Goal: Task Accomplishment & Management: Use online tool/utility

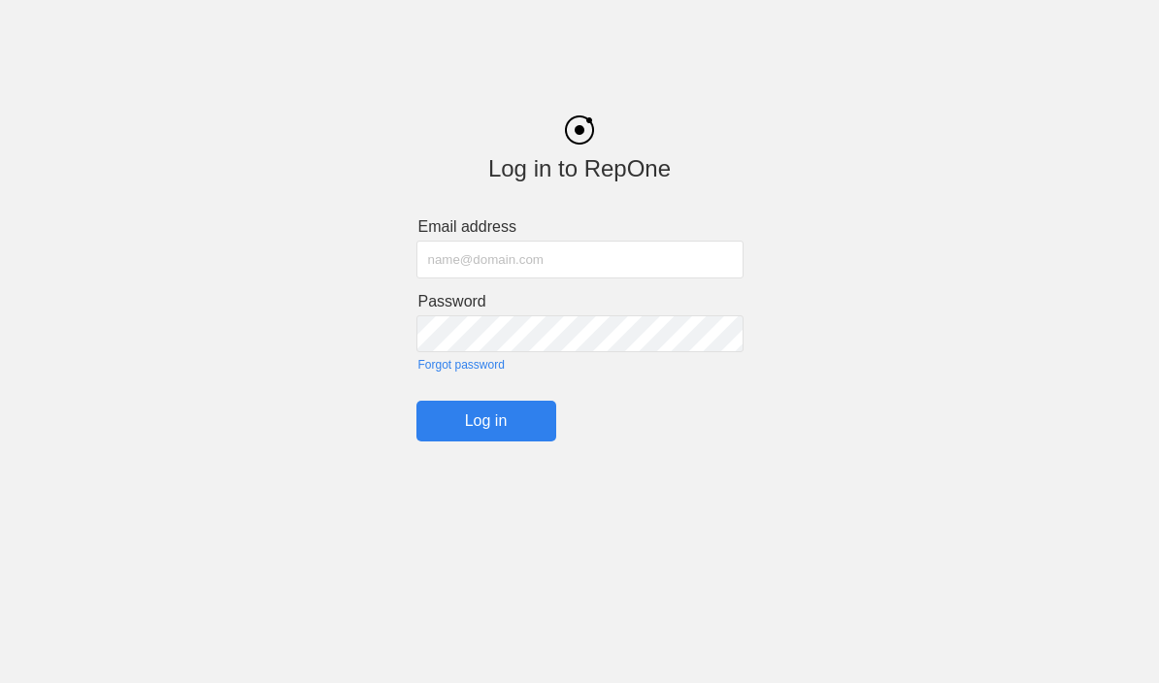
type input "[PERSON_NAME][EMAIL_ADDRESS][PERSON_NAME][PERSON_NAME][DOMAIN_NAME]"
click at [485, 427] on input "Log in" at bounding box center [487, 421] width 140 height 41
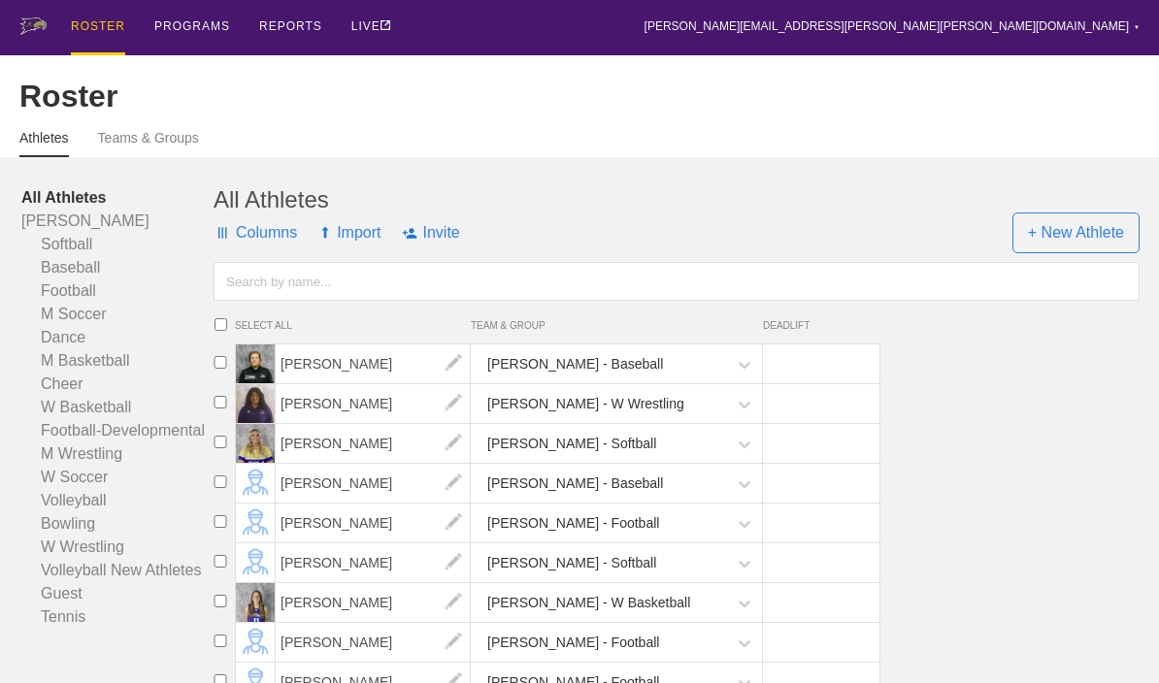
click at [182, 29] on div "PROGRAMS" at bounding box center [192, 26] width 76 height 52
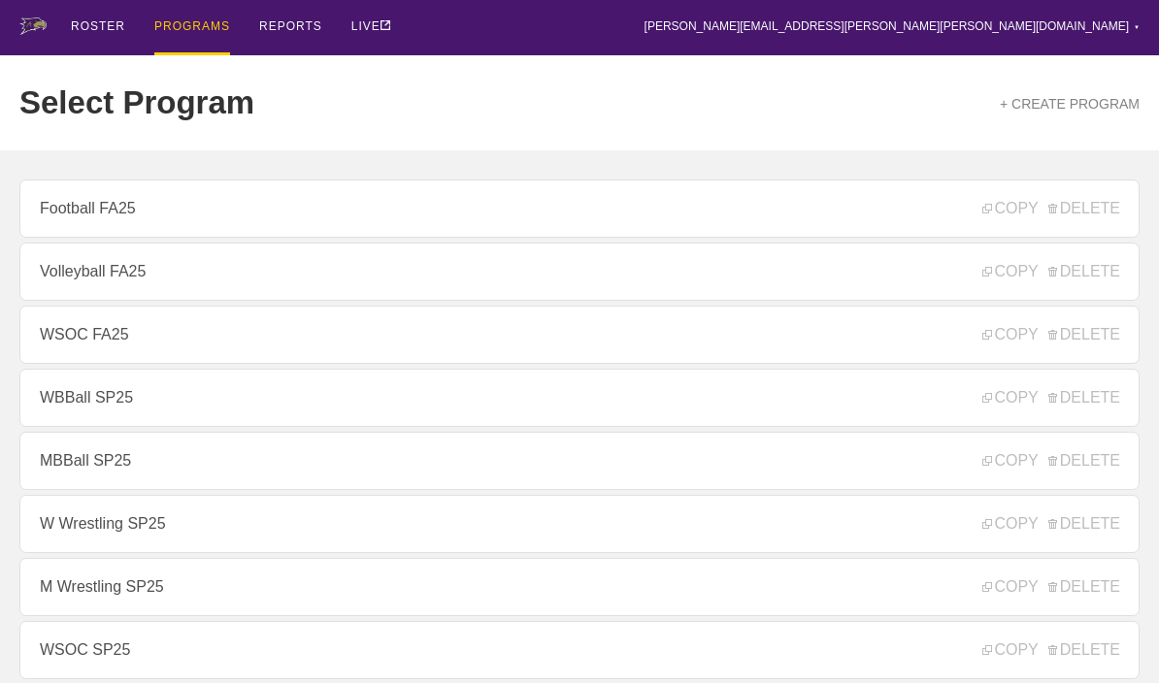
click at [74, 345] on link "WSOC FA25" at bounding box center [579, 335] width 1120 height 58
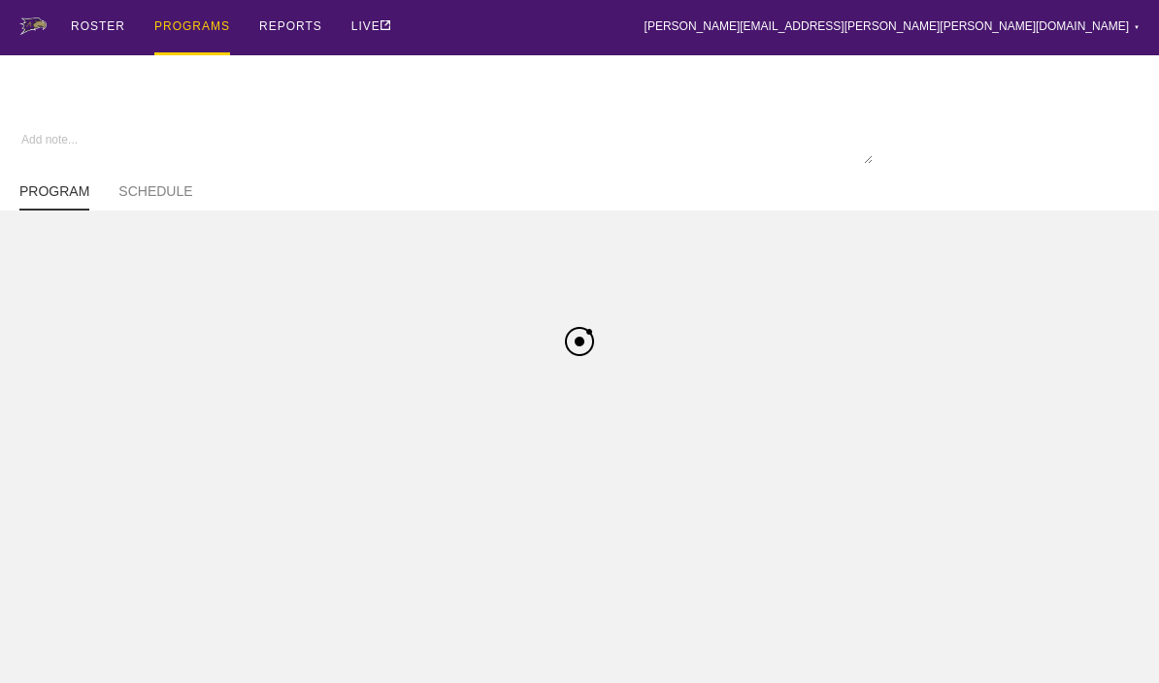
type textarea "x"
type input "WSOC FA25"
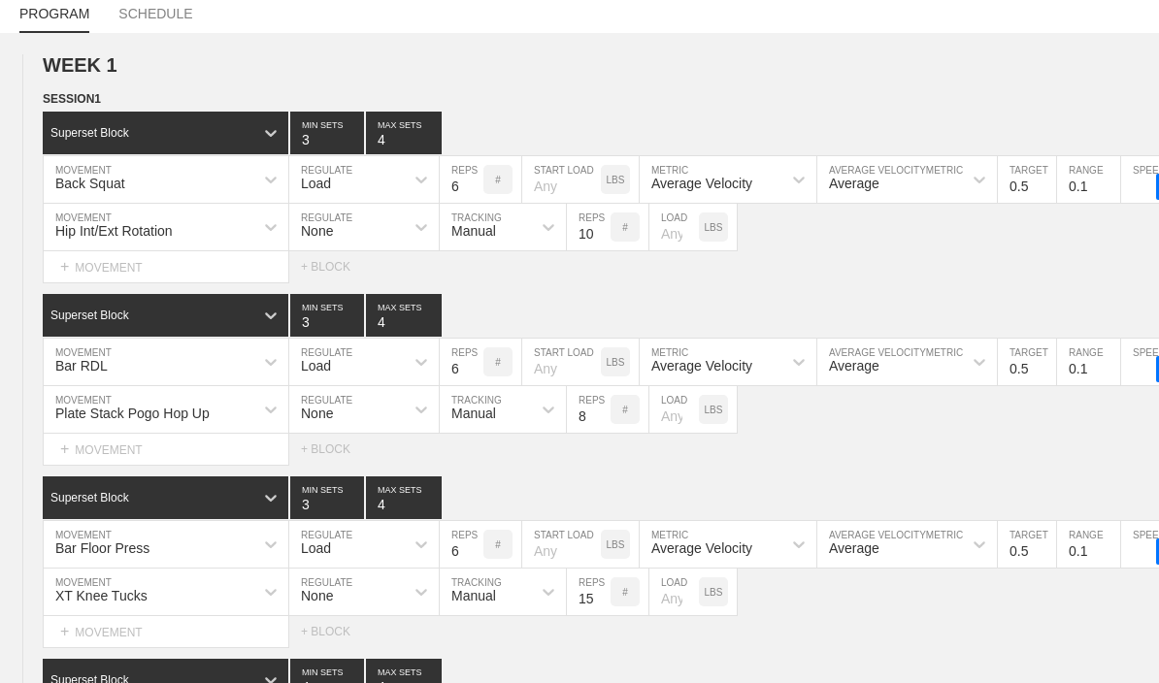
type textarea "x"
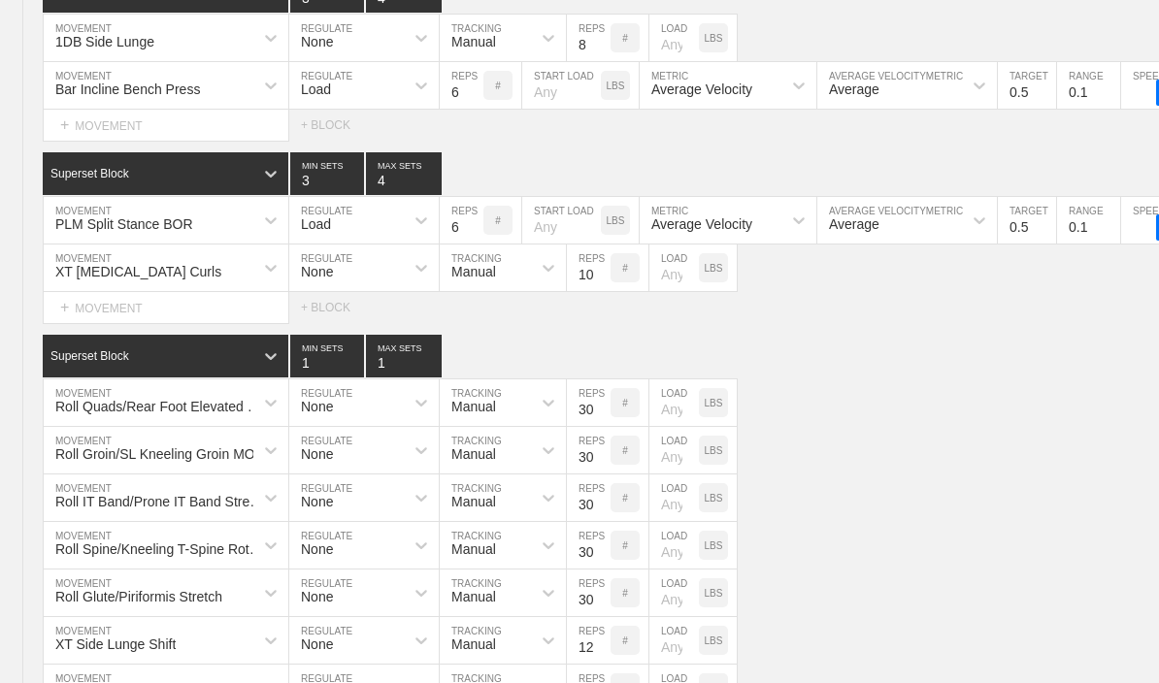
scroll to position [2881, 0]
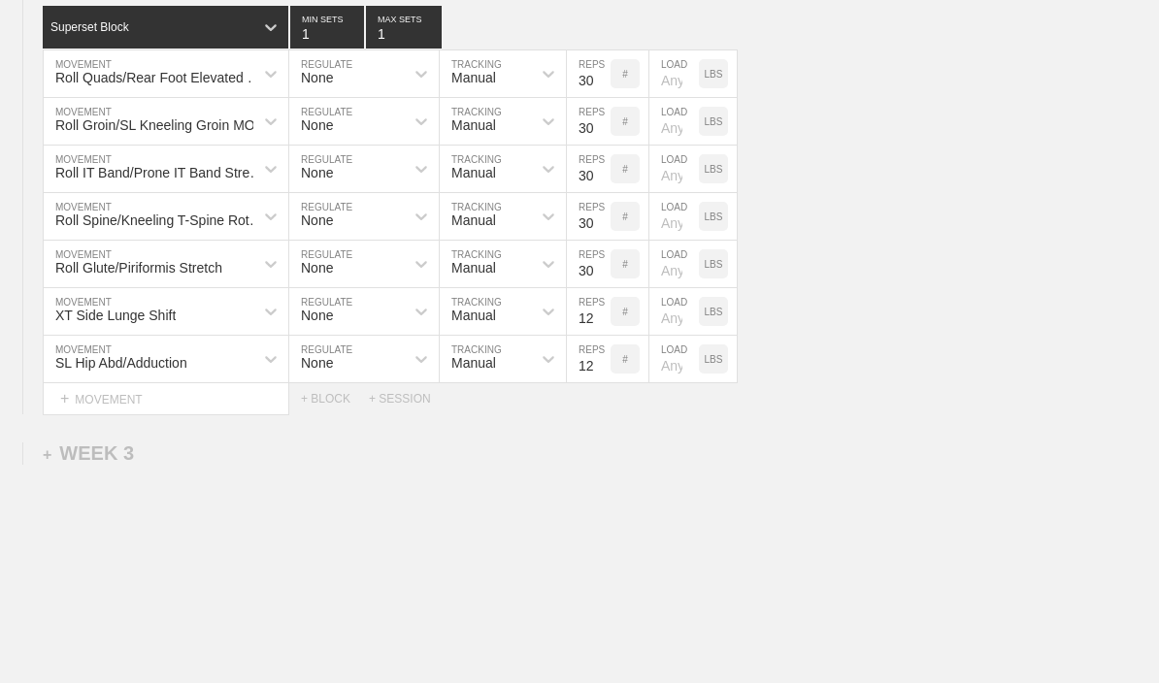
click at [398, 406] on div "+ SESSION" at bounding box center [408, 399] width 78 height 14
click at [85, 464] on div "+ BLOCK" at bounding box center [165, 465] width 245 height 31
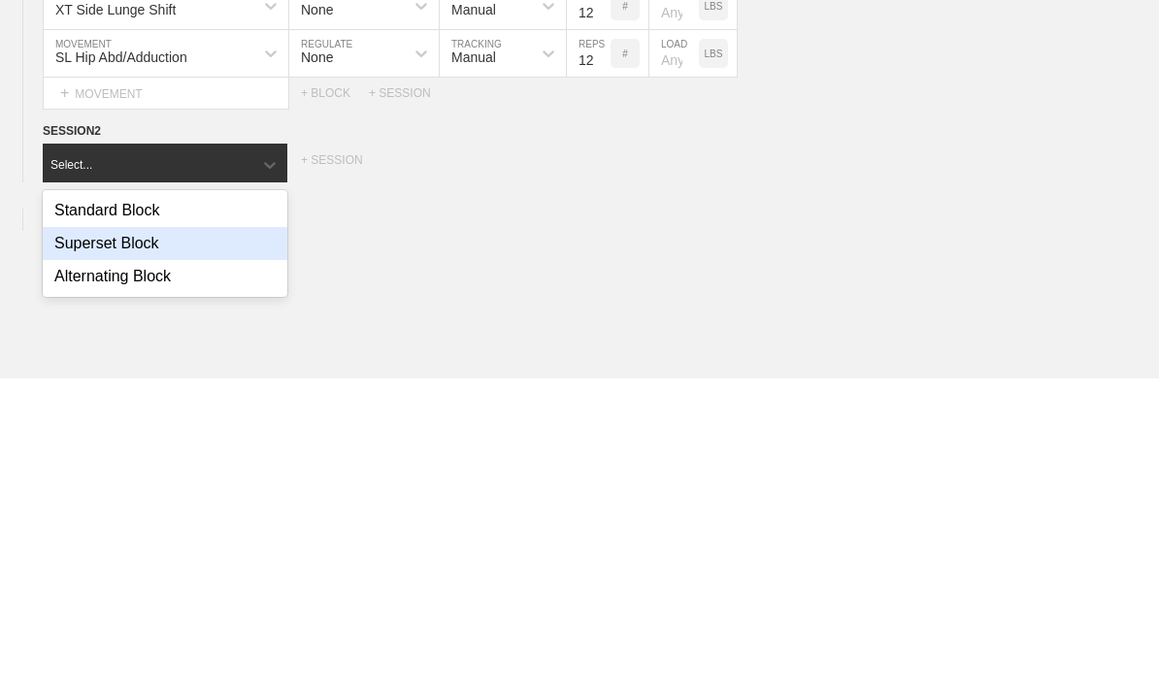
click at [85, 533] on div "Superset Block" at bounding box center [165, 549] width 245 height 33
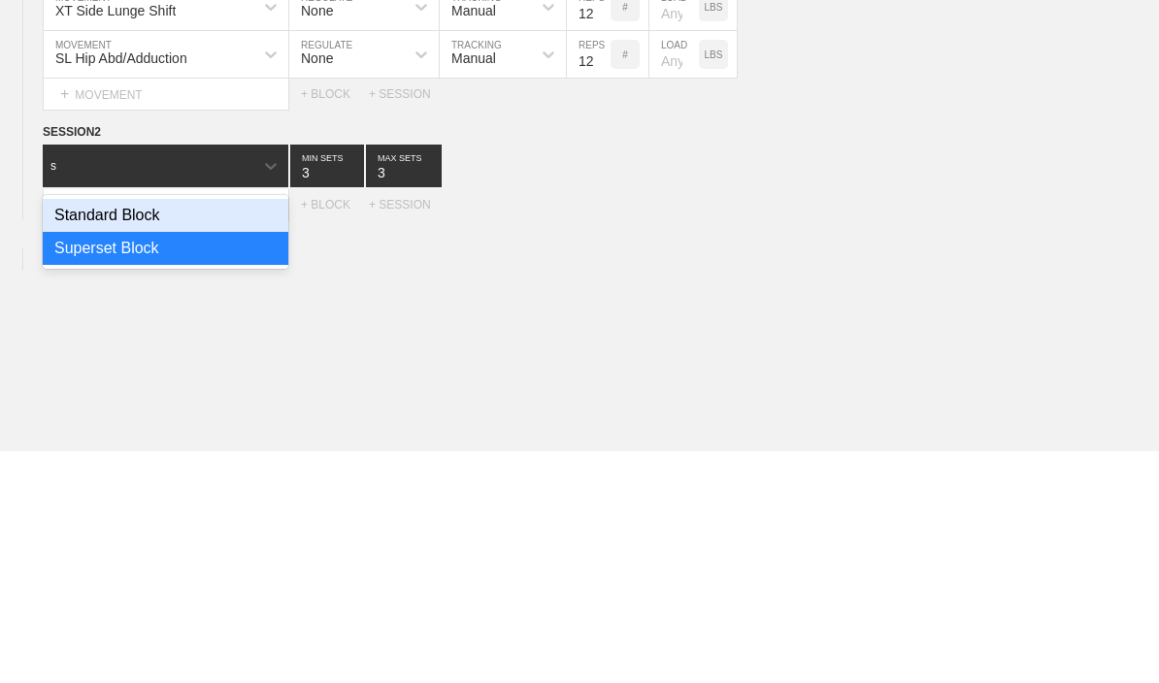
type input "s"
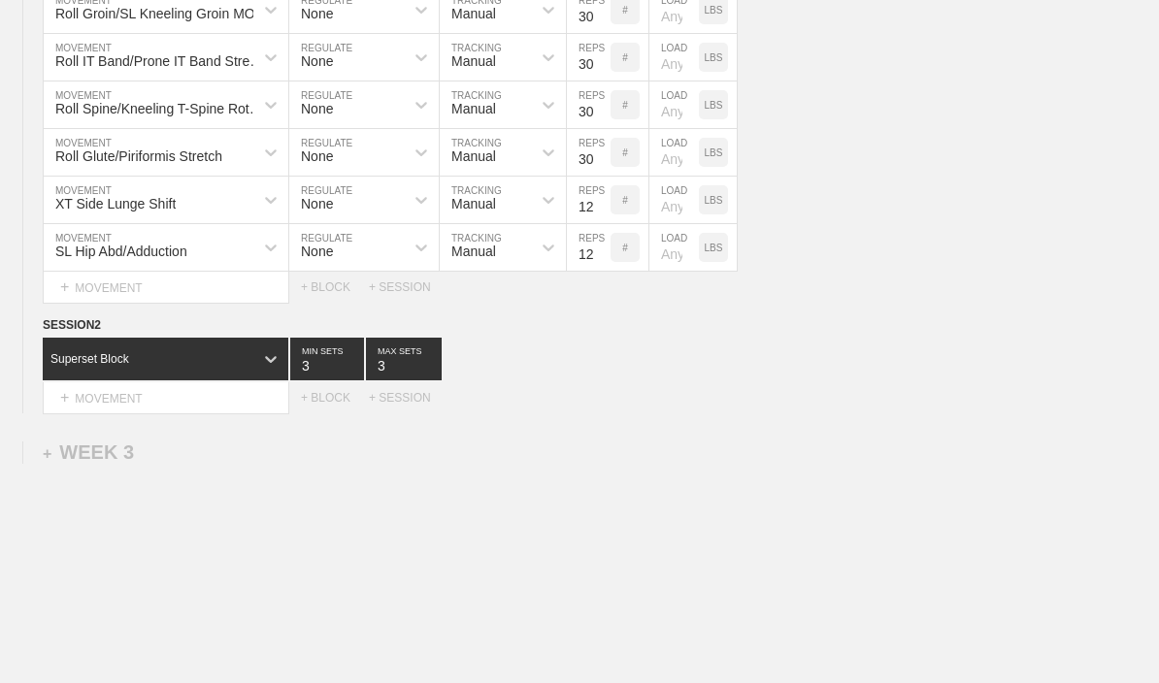
click at [117, 405] on div "+ MOVEMENT" at bounding box center [166, 399] width 247 height 32
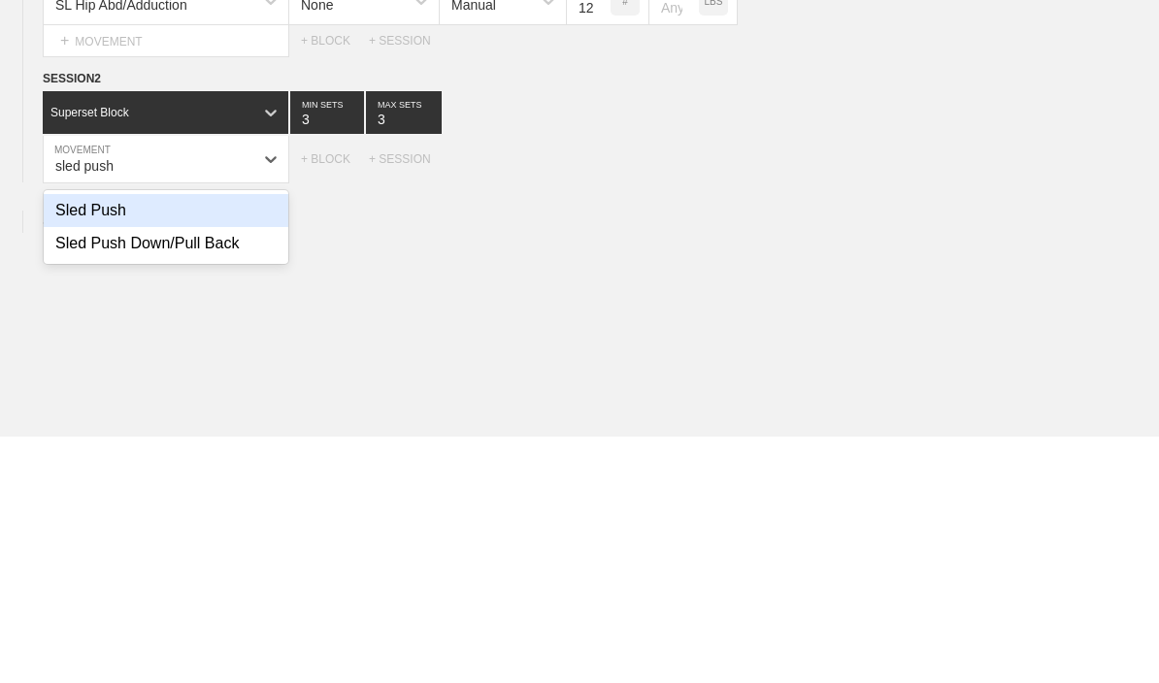
click at [83, 441] on div "Sled Push" at bounding box center [166, 457] width 245 height 33
type input "sled push"
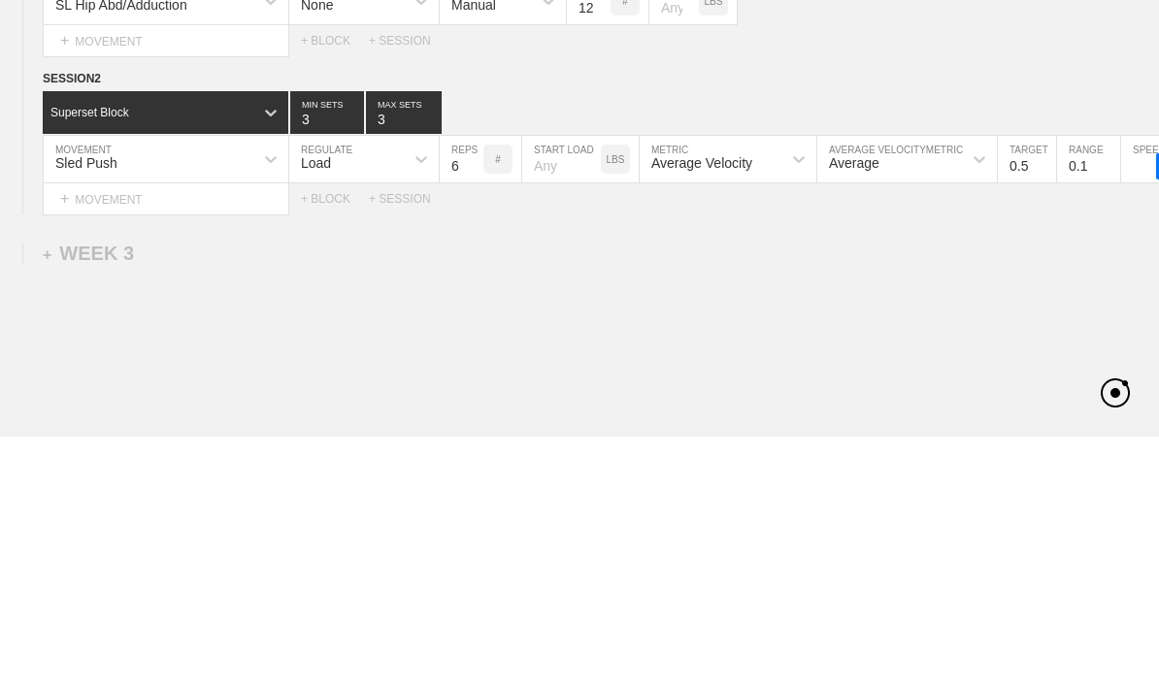
scroll to position [3008, 0]
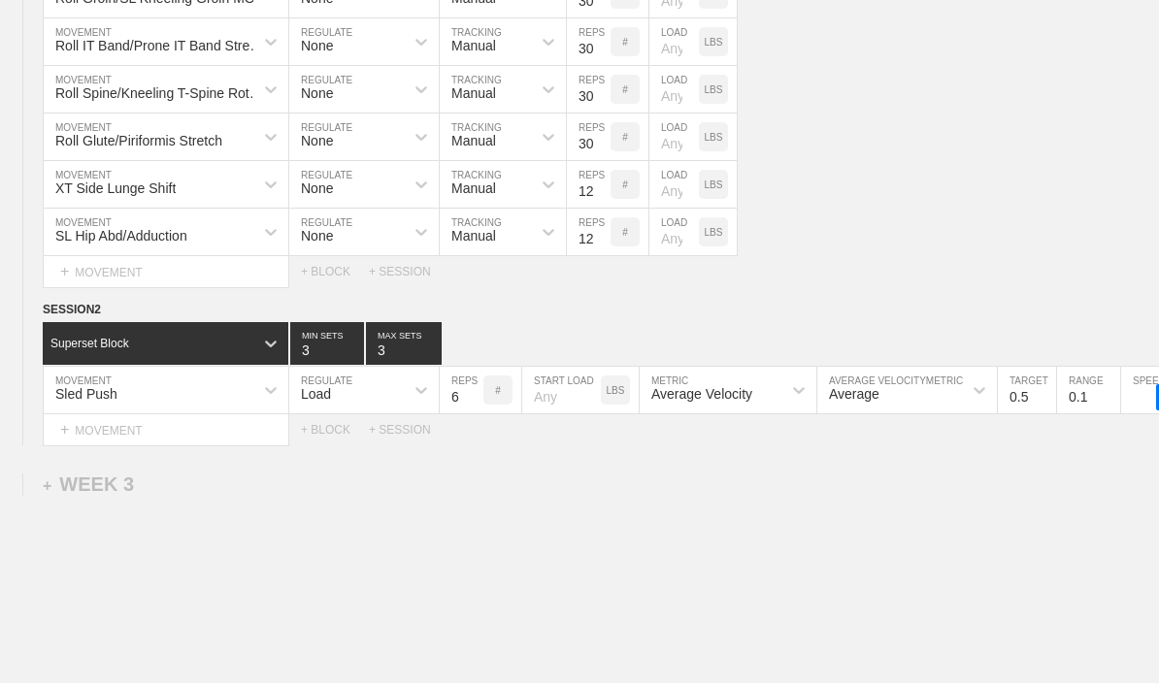
click at [125, 435] on div "+ MOVEMENT" at bounding box center [166, 431] width 247 height 32
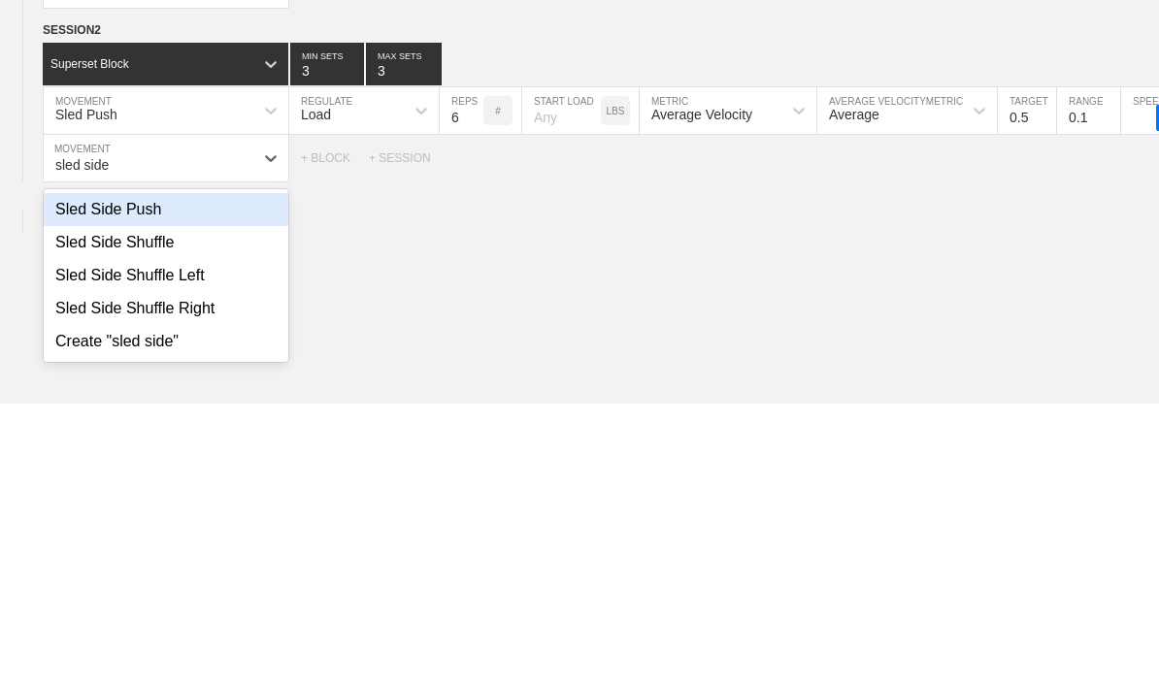
click at [104, 539] on div "Sled Side Shuffle Left" at bounding box center [166, 555] width 245 height 33
type input "sled side"
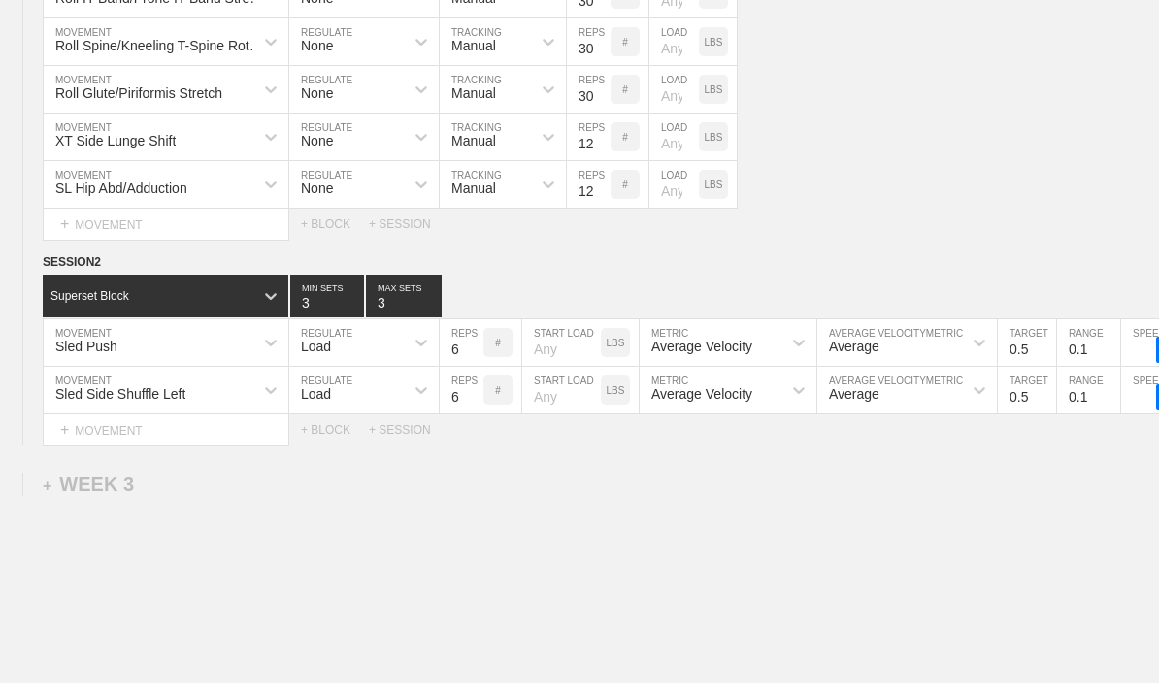
click at [148, 430] on div "+ MOVEMENT" at bounding box center [166, 431] width 247 height 32
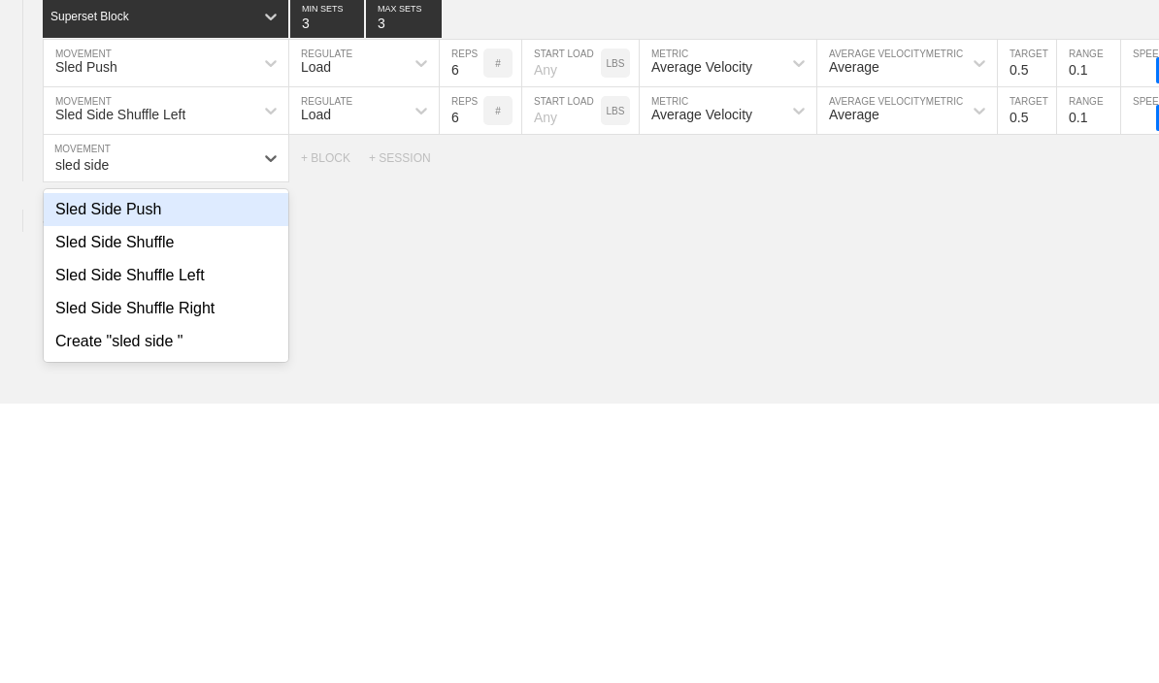
click at [123, 572] on div "Sled Side Shuffle Right" at bounding box center [166, 588] width 245 height 33
type input "sled side"
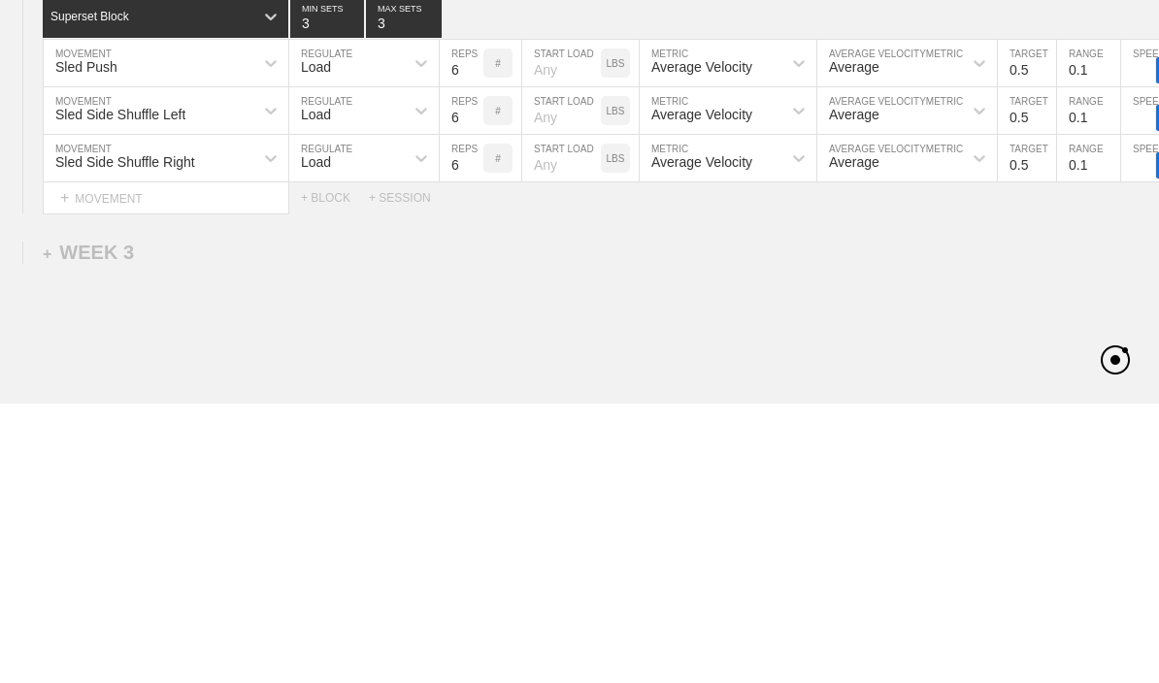
scroll to position [3103, 0]
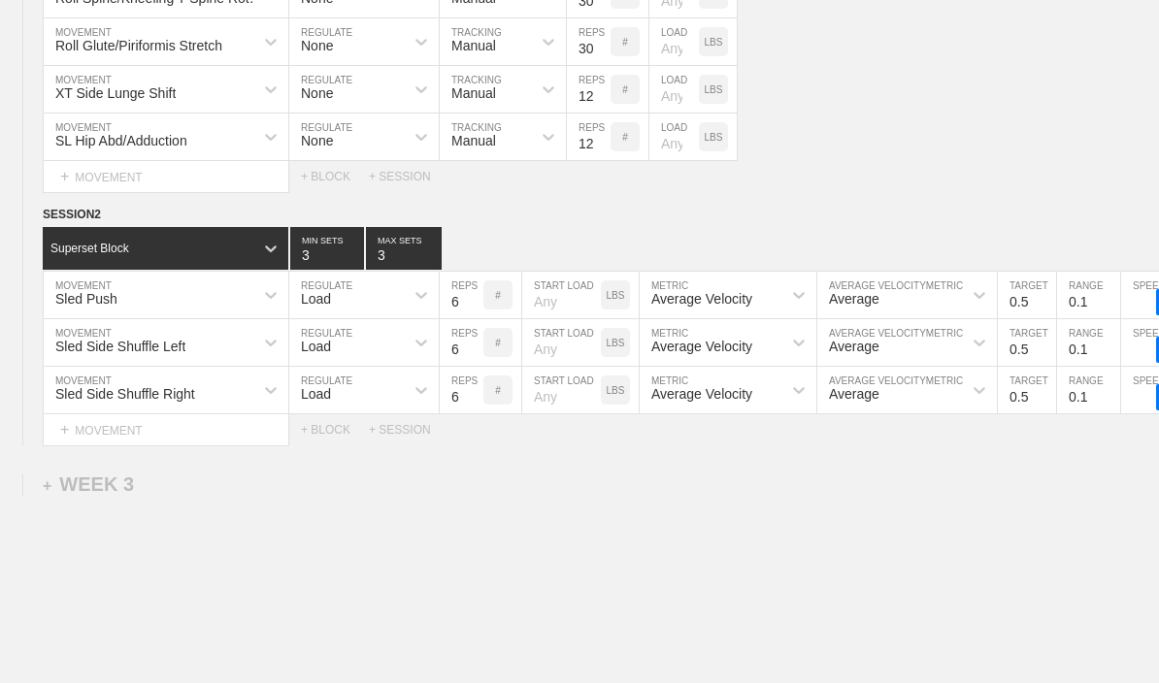
click at [124, 436] on div "+ MOVEMENT" at bounding box center [166, 431] width 247 height 32
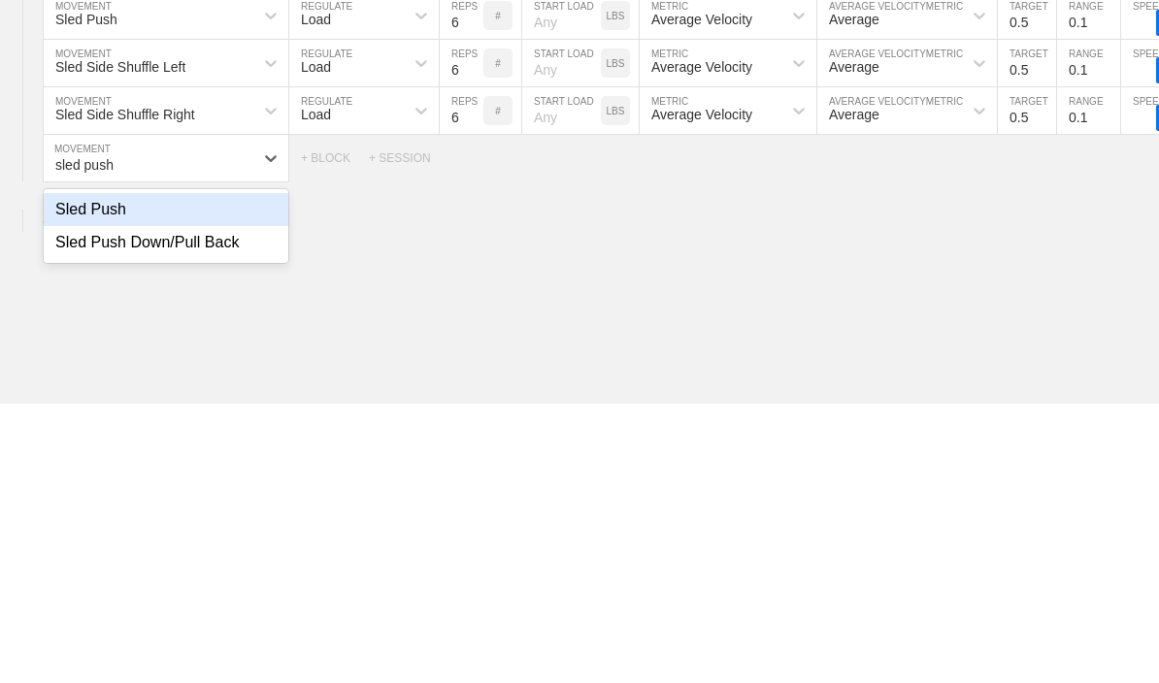
click at [81, 473] on div "Sled Push" at bounding box center [166, 489] width 245 height 33
type input "sled push"
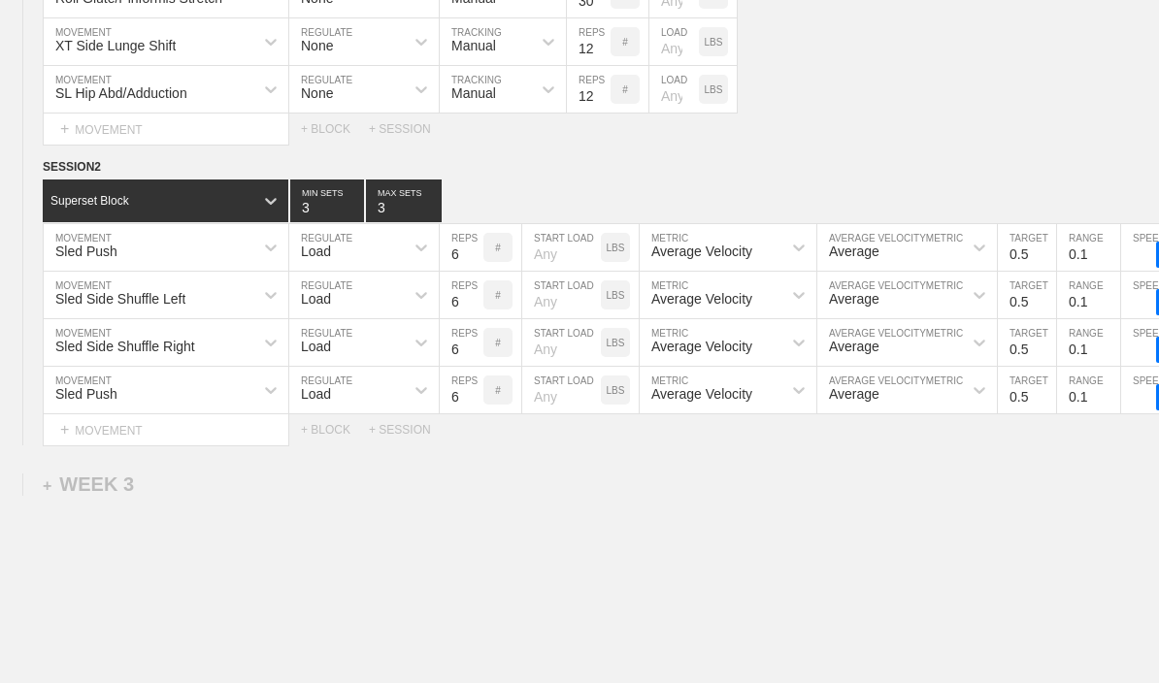
click at [123, 441] on div "+ MOVEMENT" at bounding box center [166, 431] width 247 height 32
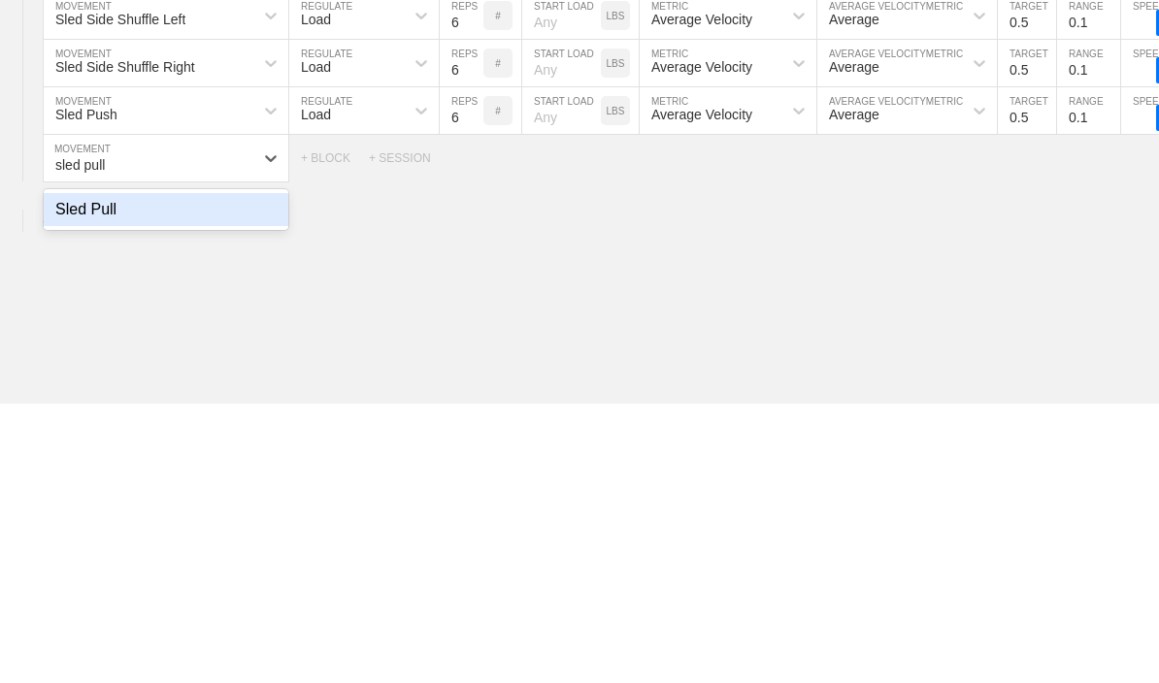
click at [75, 473] on div "Sled Pull" at bounding box center [166, 489] width 245 height 33
type input "sled pull"
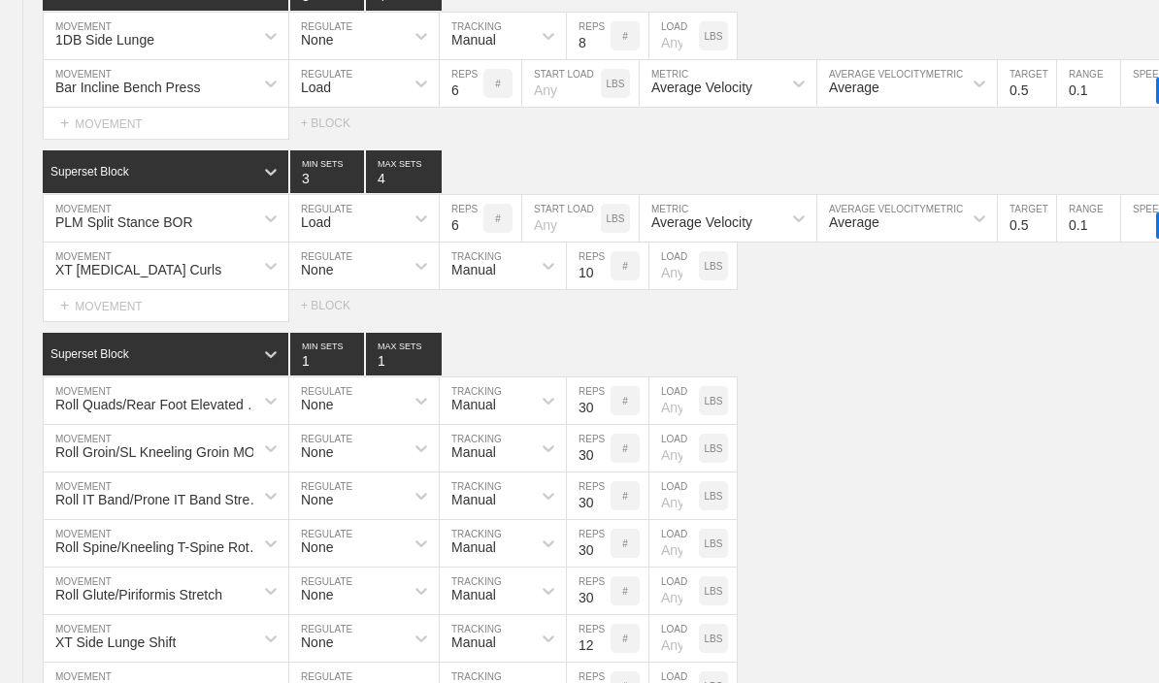
scroll to position [2535, 0]
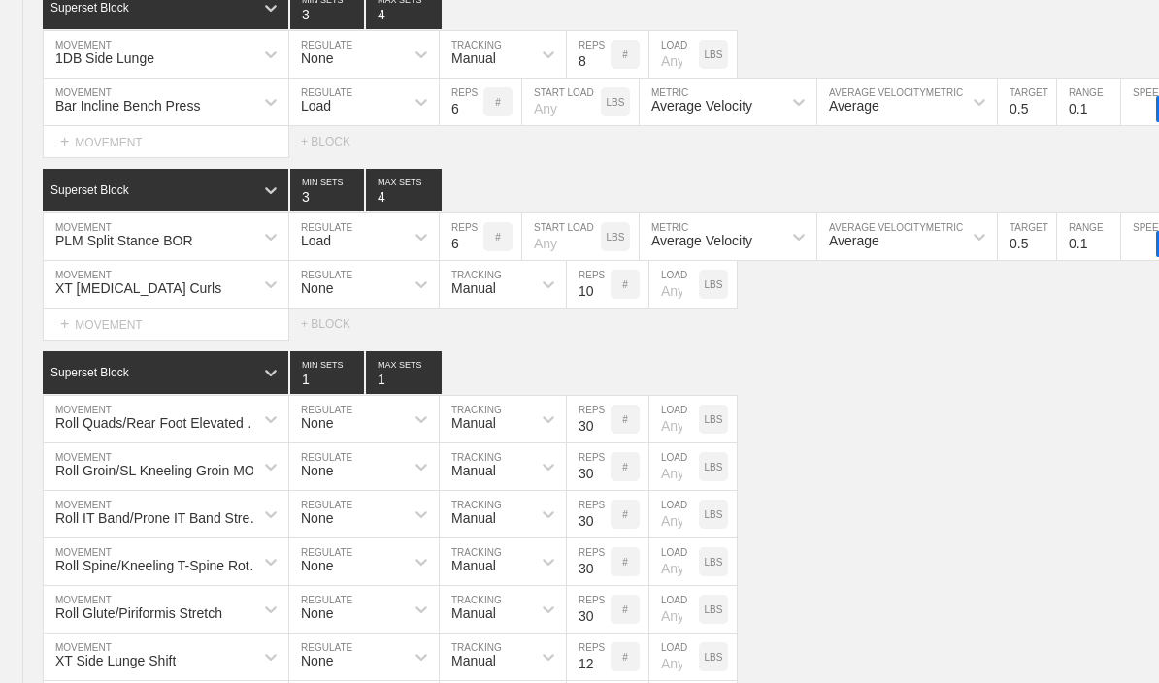
type textarea "x"
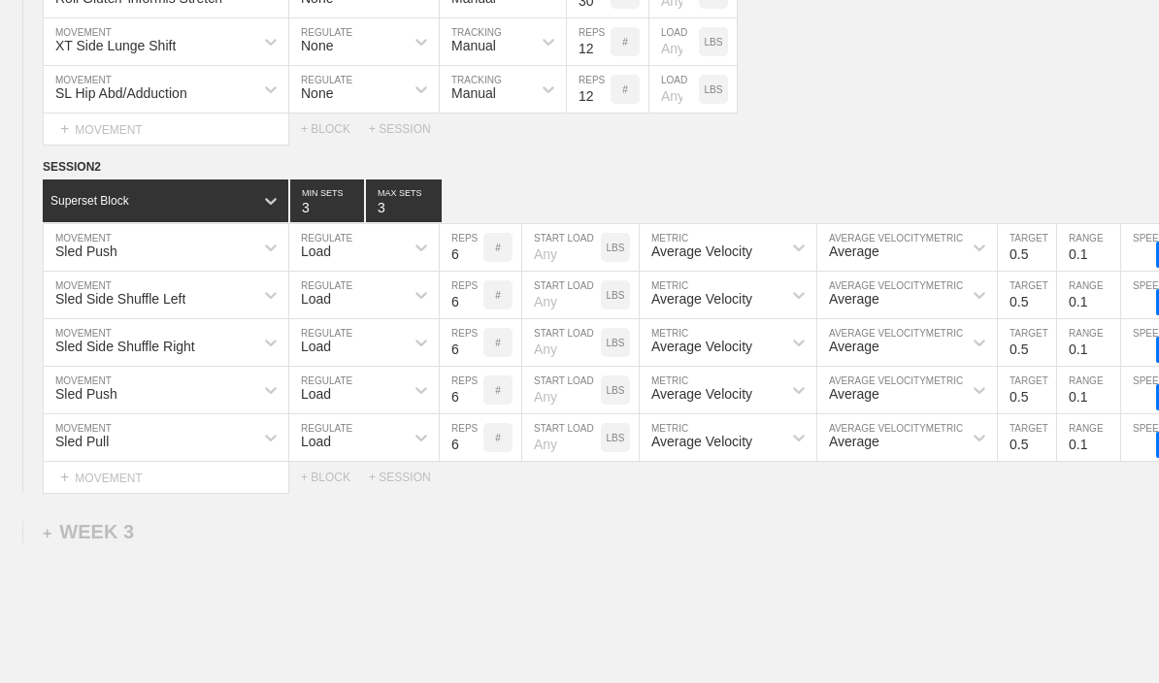
scroll to position [3230, 0]
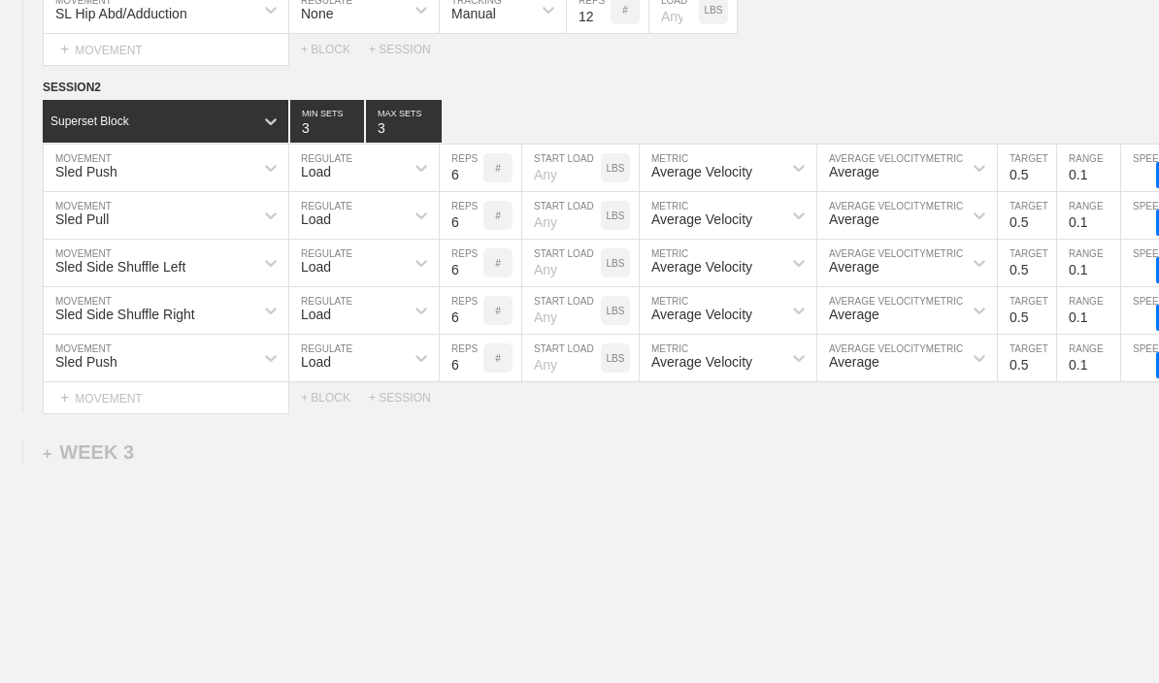
click at [547, 189] on input "number" at bounding box center [561, 168] width 79 height 47
type input "45"
click at [550, 237] on input "number" at bounding box center [561, 215] width 79 height 47
type input "45"
click at [548, 281] on input "number" at bounding box center [561, 263] width 79 height 47
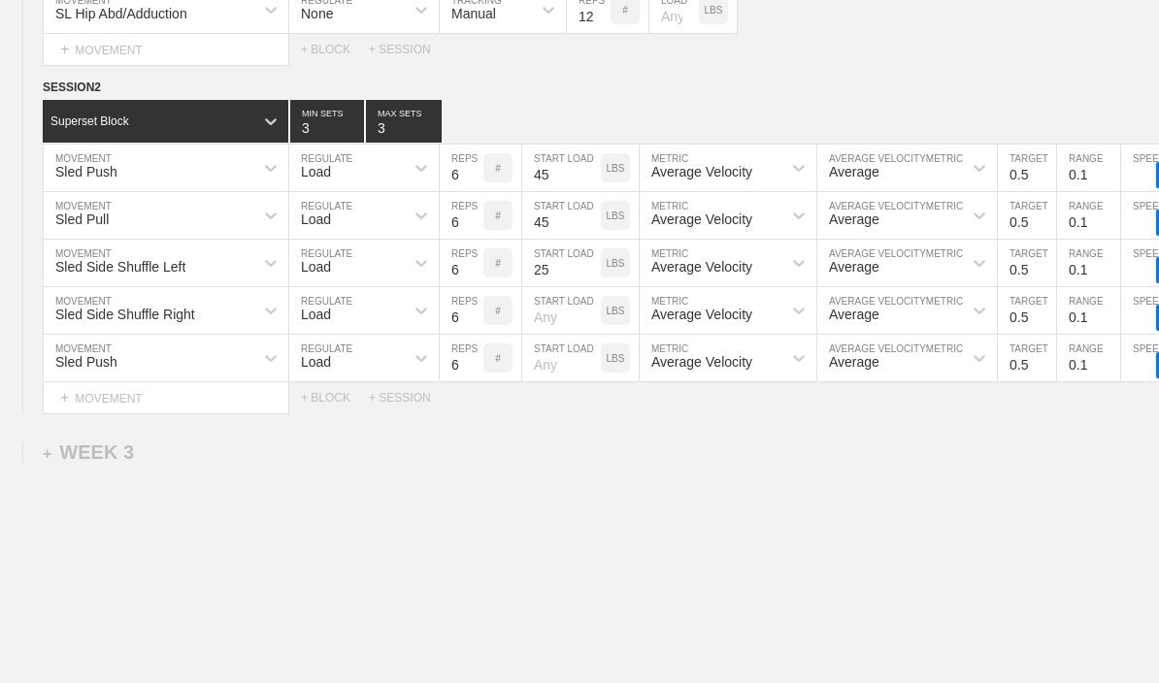
type input "25"
click at [540, 322] on input "number" at bounding box center [561, 310] width 79 height 47
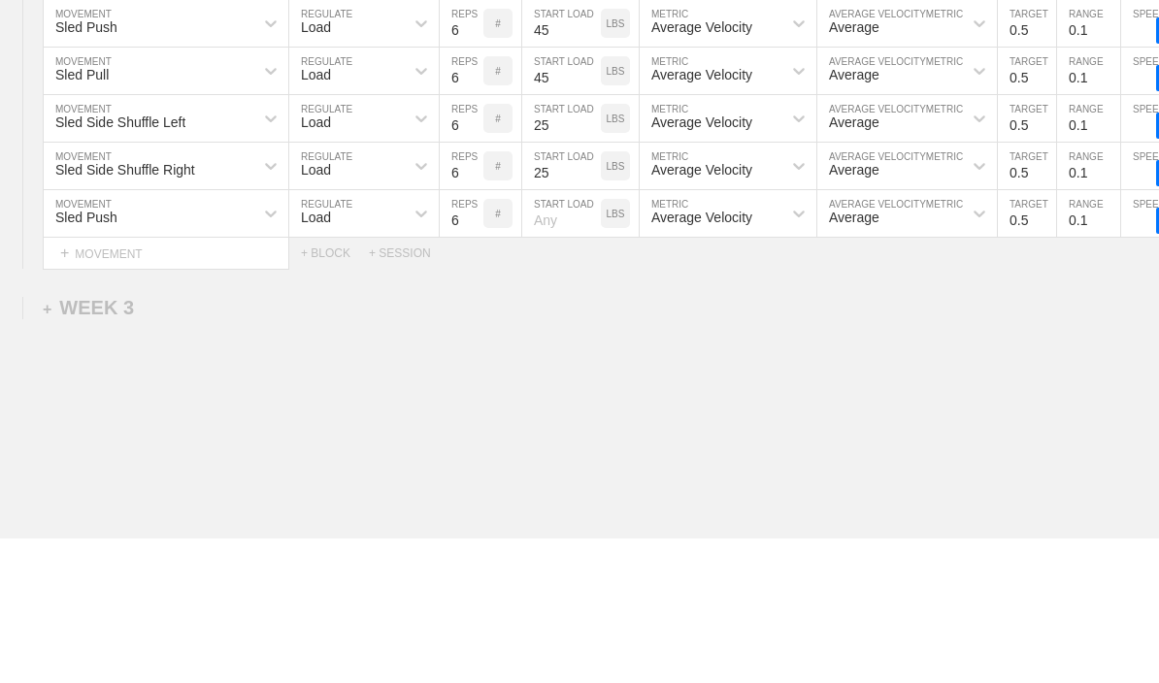
type input "25"
click at [551, 335] on input "number" at bounding box center [561, 358] width 79 height 47
type input "25"
click at [454, 335] on input "6" at bounding box center [462, 358] width 44 height 47
type input "1"
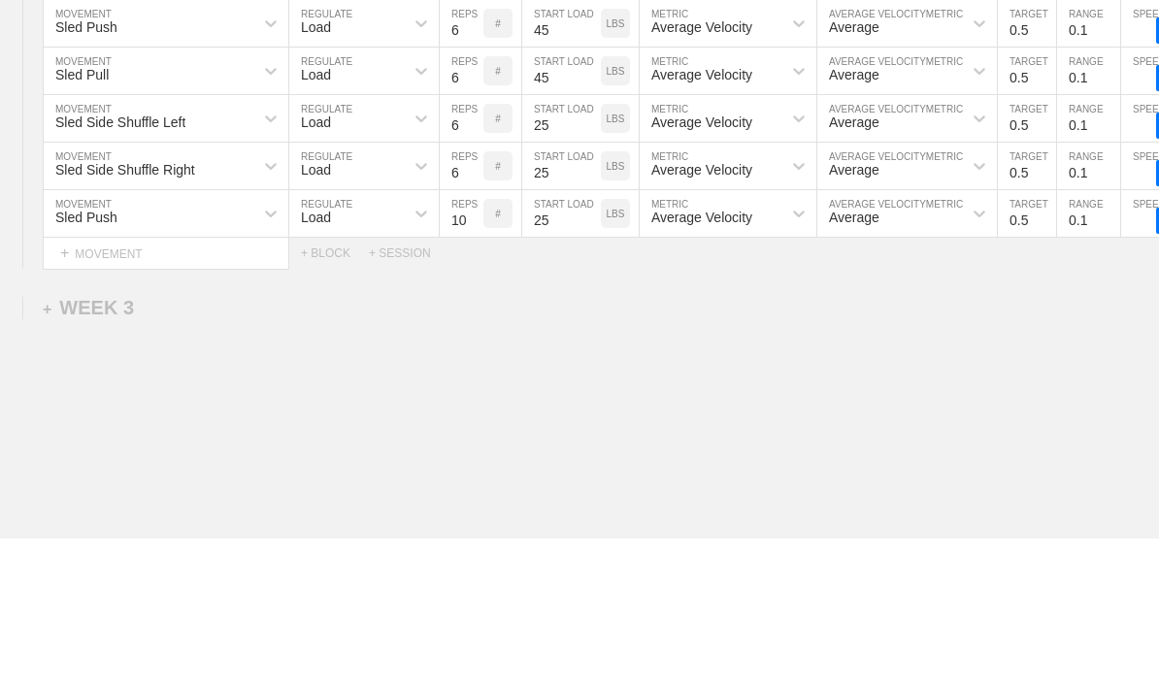
type input "10"
click at [450, 287] on input "6" at bounding box center [462, 310] width 44 height 47
type input "10"
click at [439, 240] on div "6 REPS #" at bounding box center [480, 263] width 83 height 47
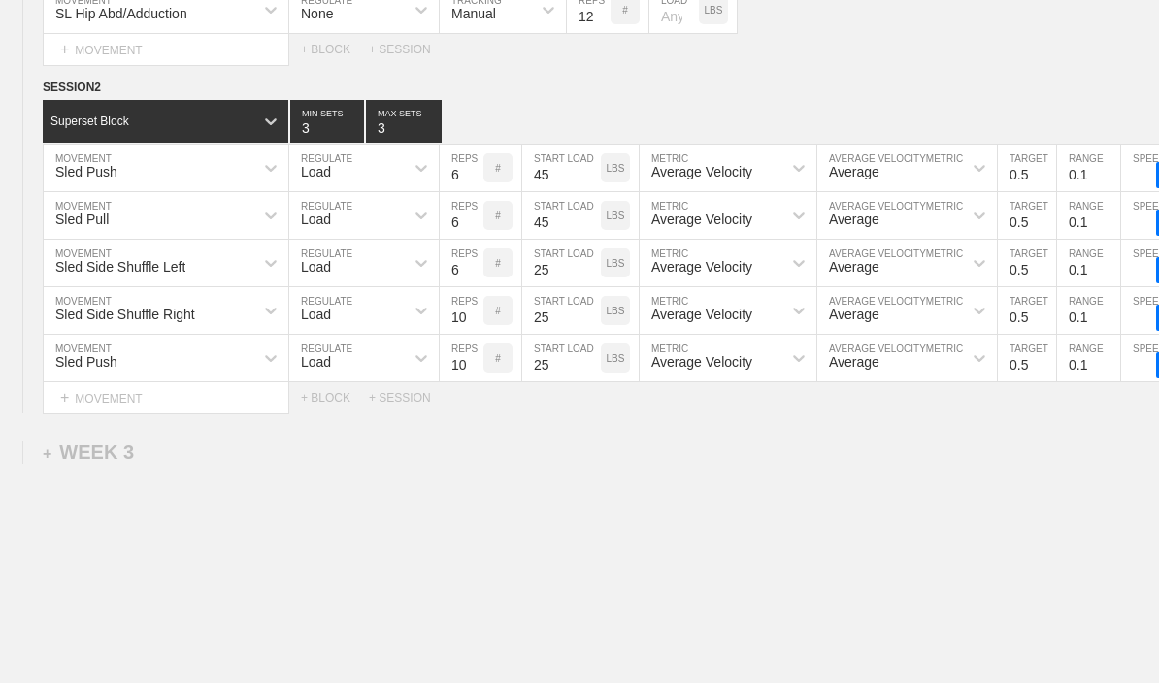
click at [452, 184] on input "6" at bounding box center [462, 168] width 44 height 47
type input "10"
click at [449, 229] on input "6" at bounding box center [462, 215] width 44 height 47
type input "10"
click at [450, 281] on input "6" at bounding box center [462, 263] width 44 height 47
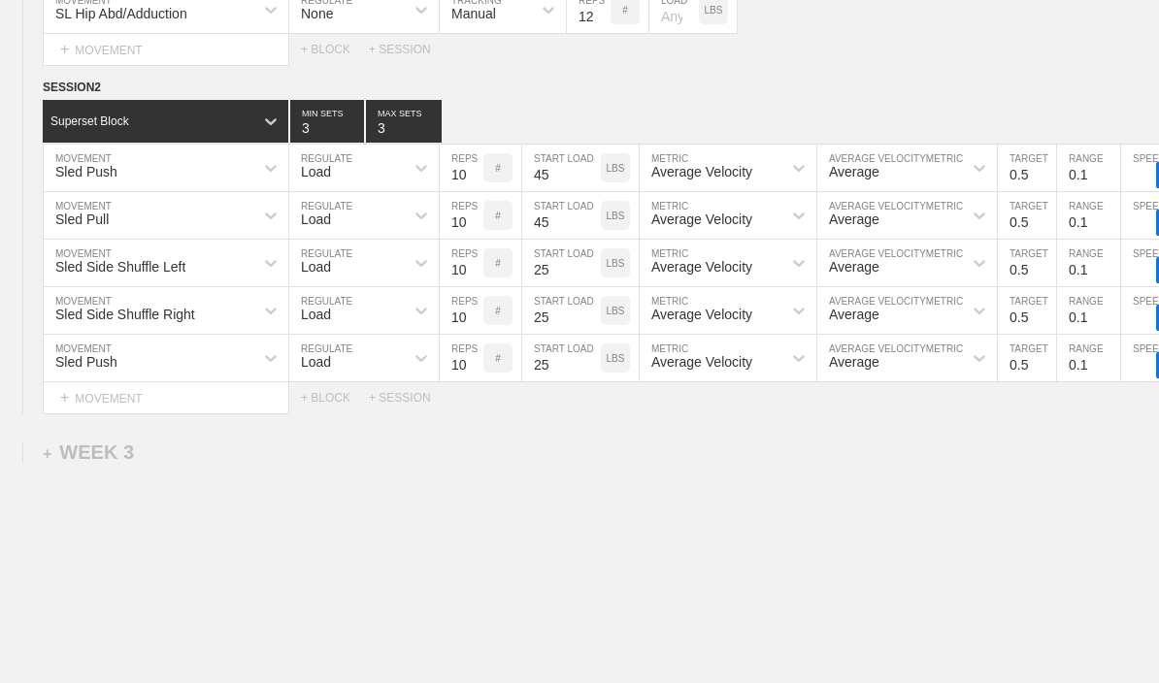
type input "10"
click at [353, 177] on div "Load" at bounding box center [346, 167] width 115 height 33
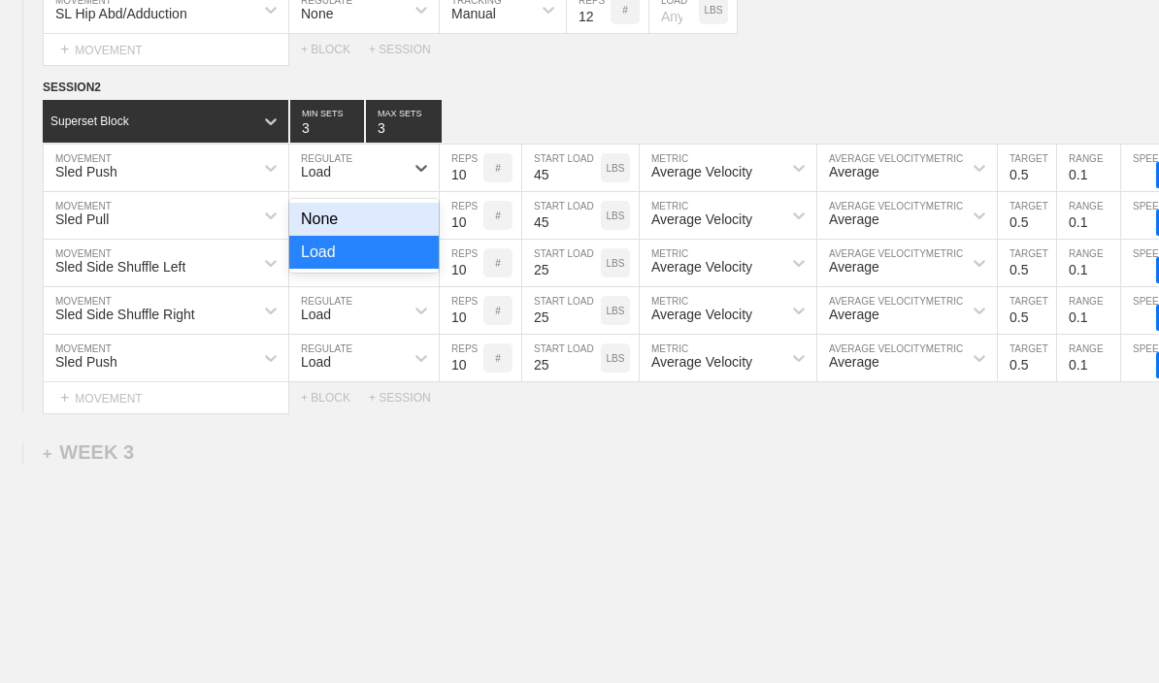
click at [332, 234] on div "None" at bounding box center [364, 219] width 150 height 33
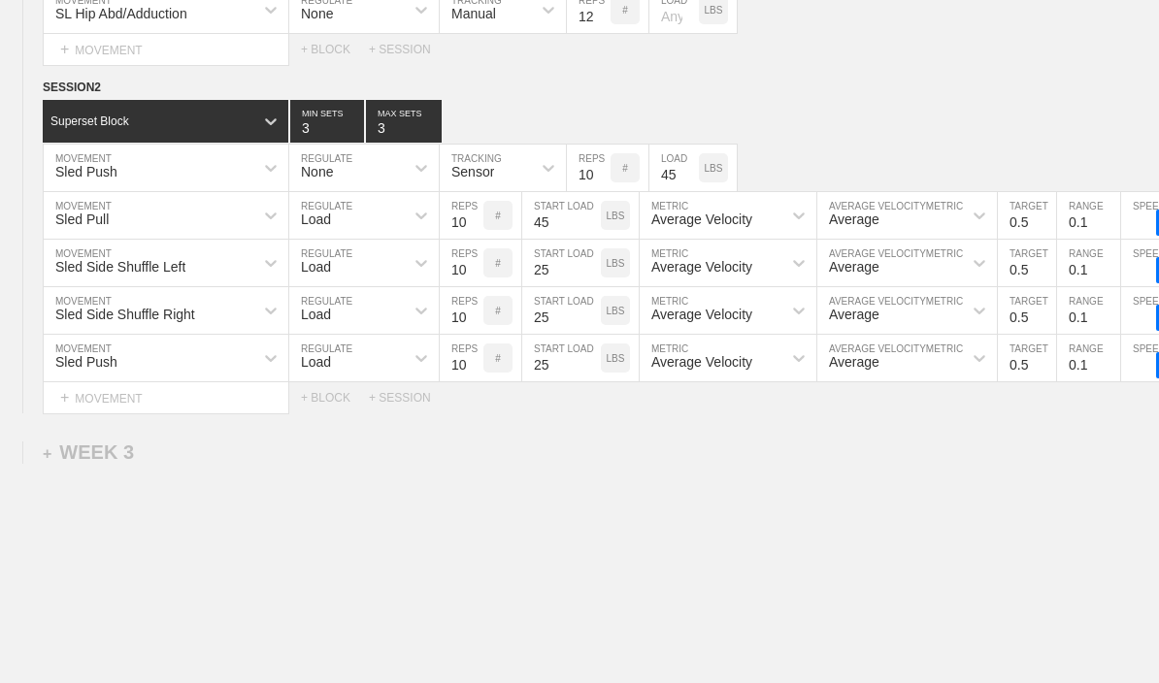
click at [326, 218] on div "Load" at bounding box center [346, 215] width 115 height 33
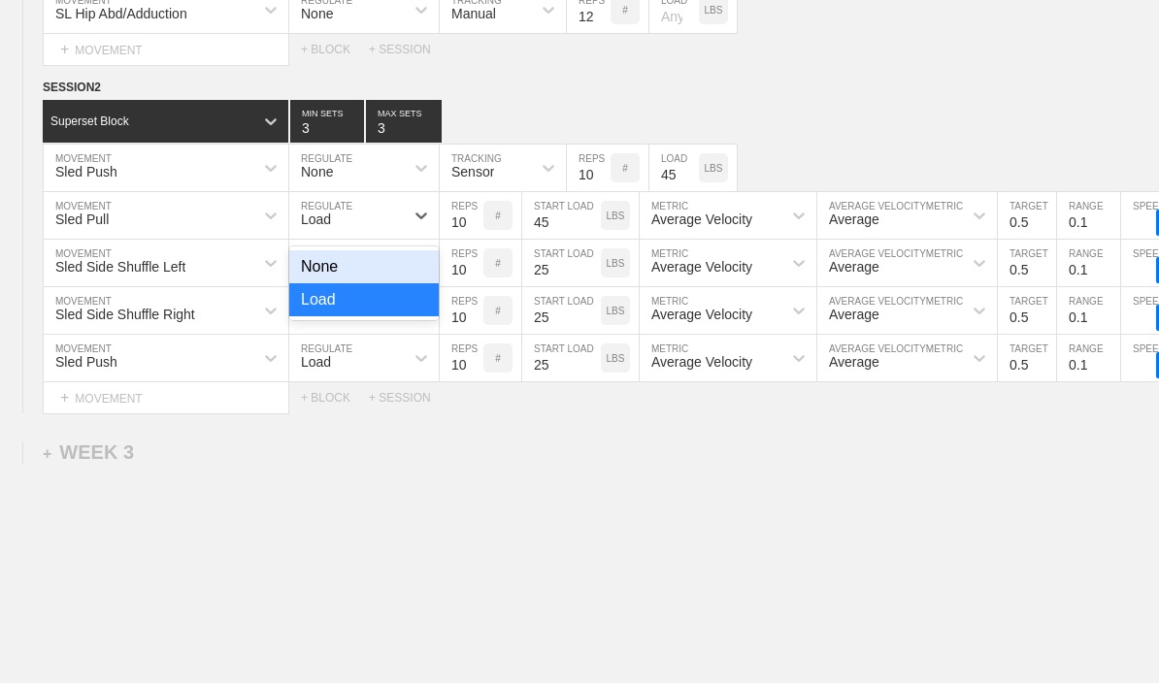
click at [328, 266] on div "None" at bounding box center [364, 266] width 150 height 33
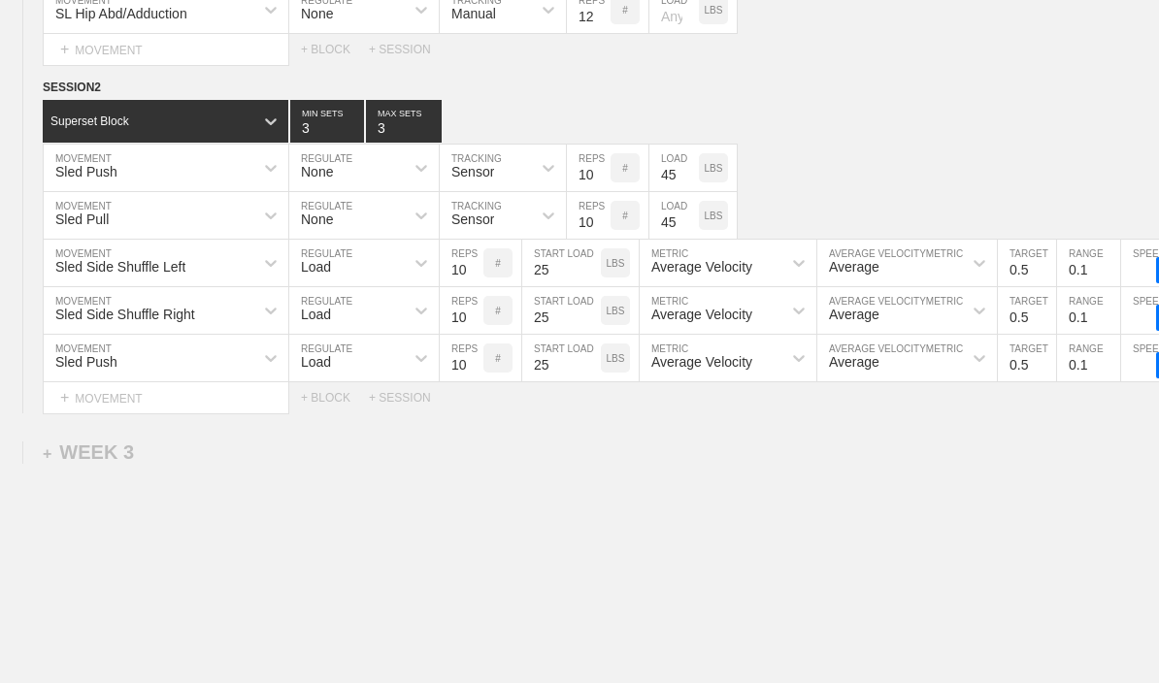
click at [325, 275] on div "Load" at bounding box center [316, 267] width 30 height 16
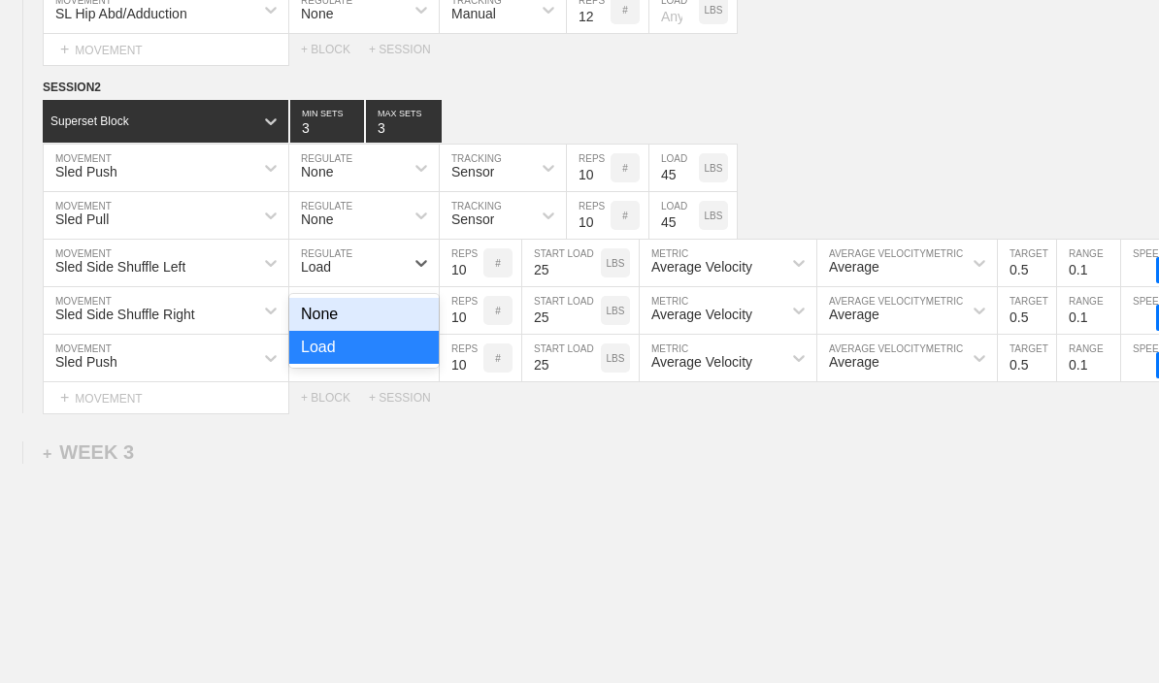
click at [312, 314] on div "None" at bounding box center [364, 314] width 150 height 33
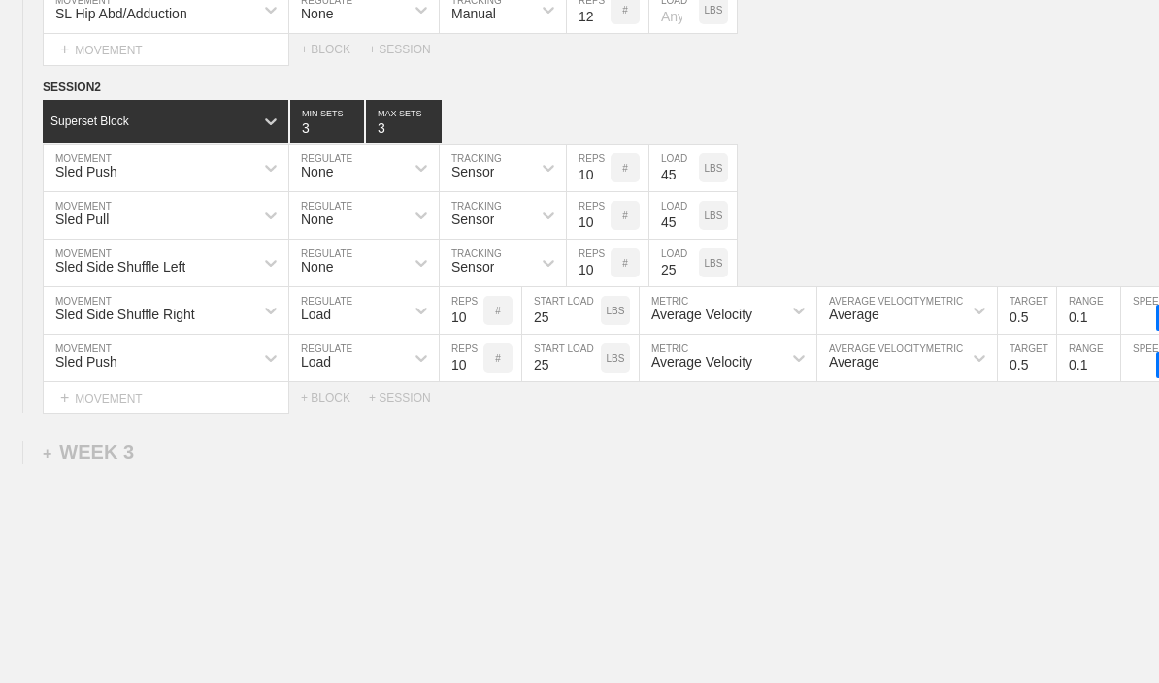
click at [314, 317] on div "Load" at bounding box center [316, 315] width 30 height 16
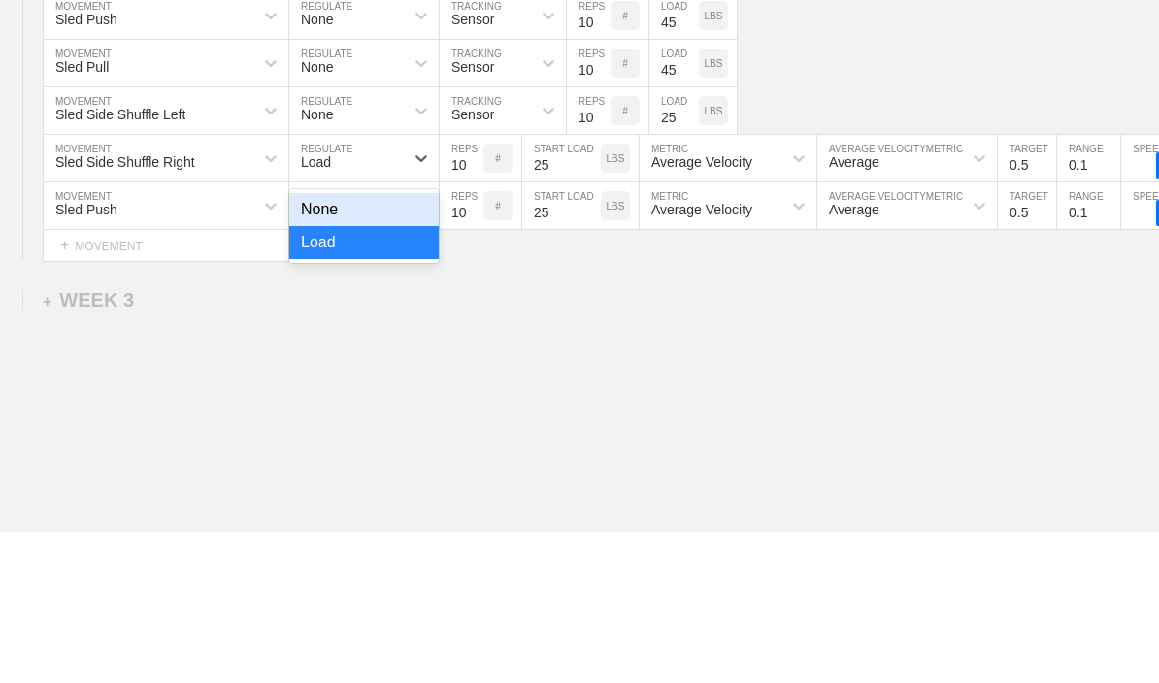
click at [318, 346] on div "None" at bounding box center [364, 362] width 150 height 33
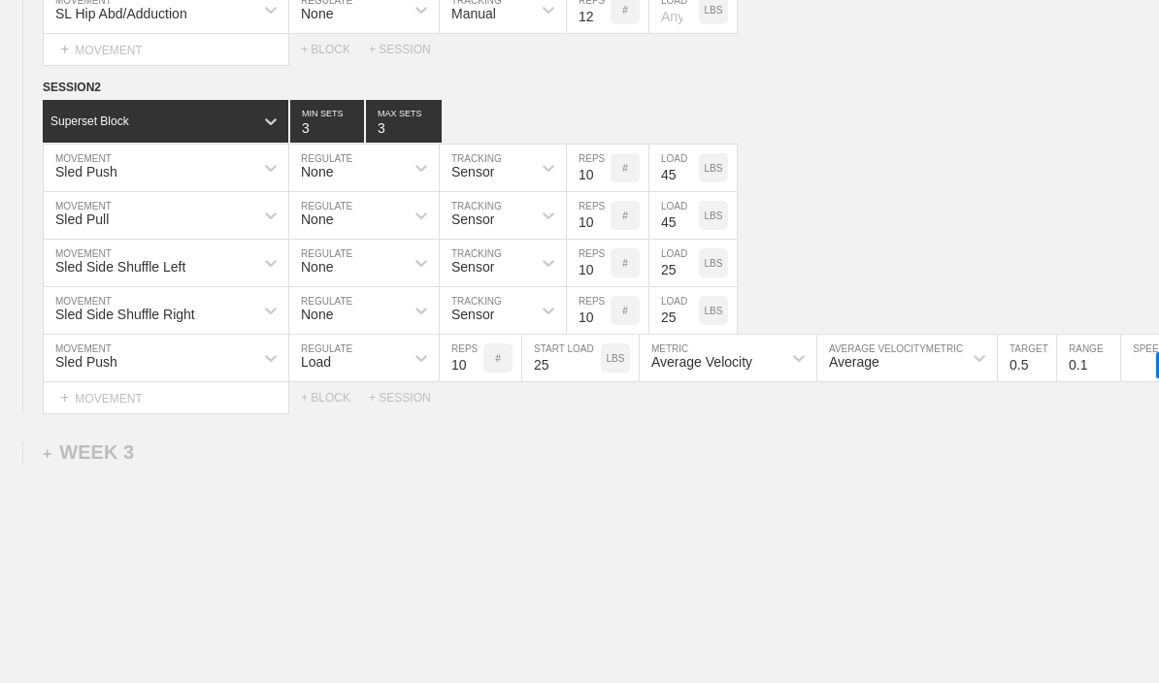
click at [330, 363] on div "Load" at bounding box center [346, 358] width 115 height 33
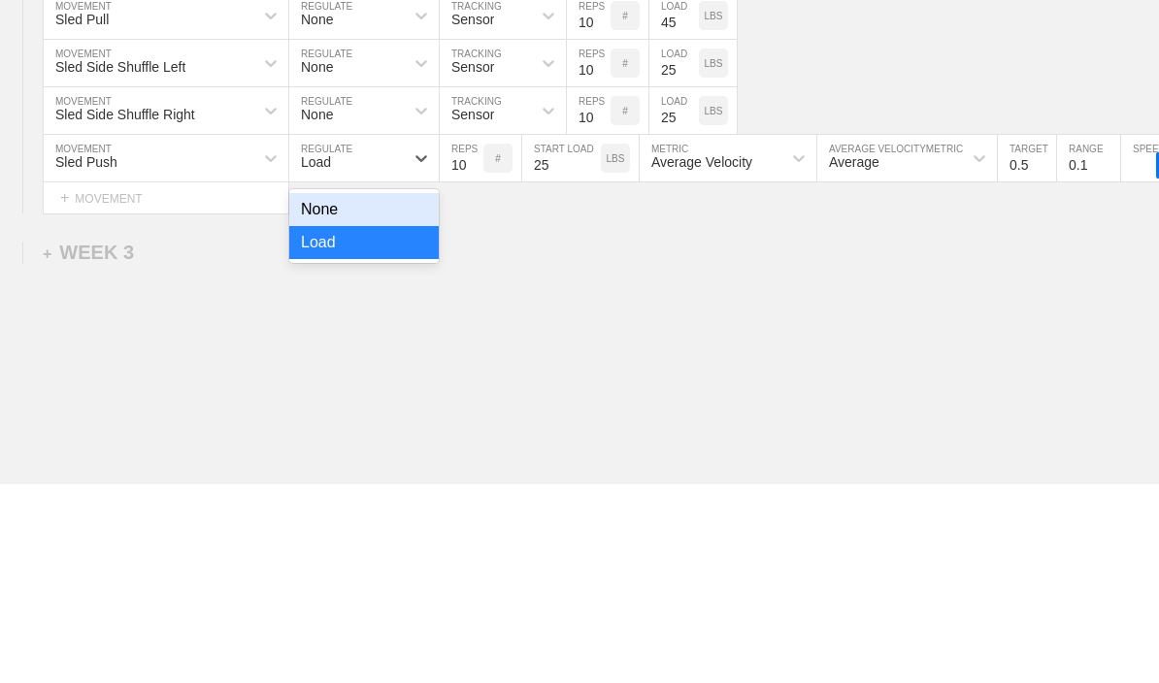
click at [318, 393] on div "None" at bounding box center [364, 409] width 150 height 33
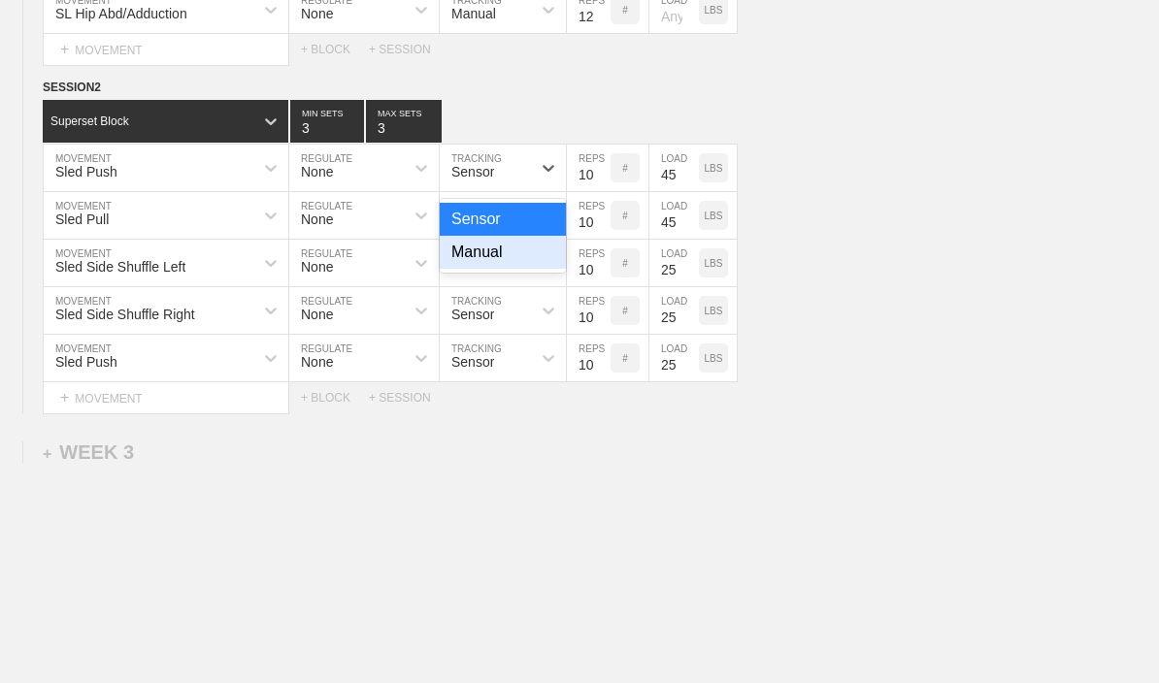
click at [520, 269] on div "Manual" at bounding box center [503, 252] width 126 height 33
click at [535, 235] on div "Sensor" at bounding box center [503, 219] width 126 height 33
click at [520, 266] on div "Manual" at bounding box center [503, 252] width 126 height 33
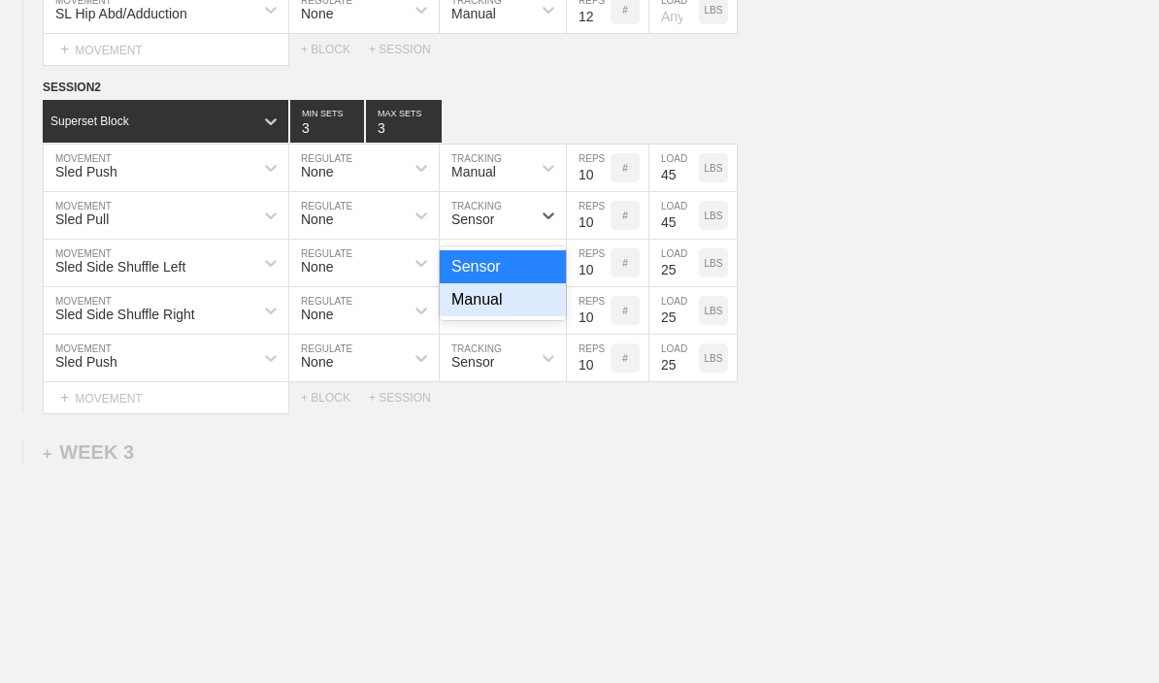
click at [516, 310] on div "Manual" at bounding box center [503, 299] width 126 height 33
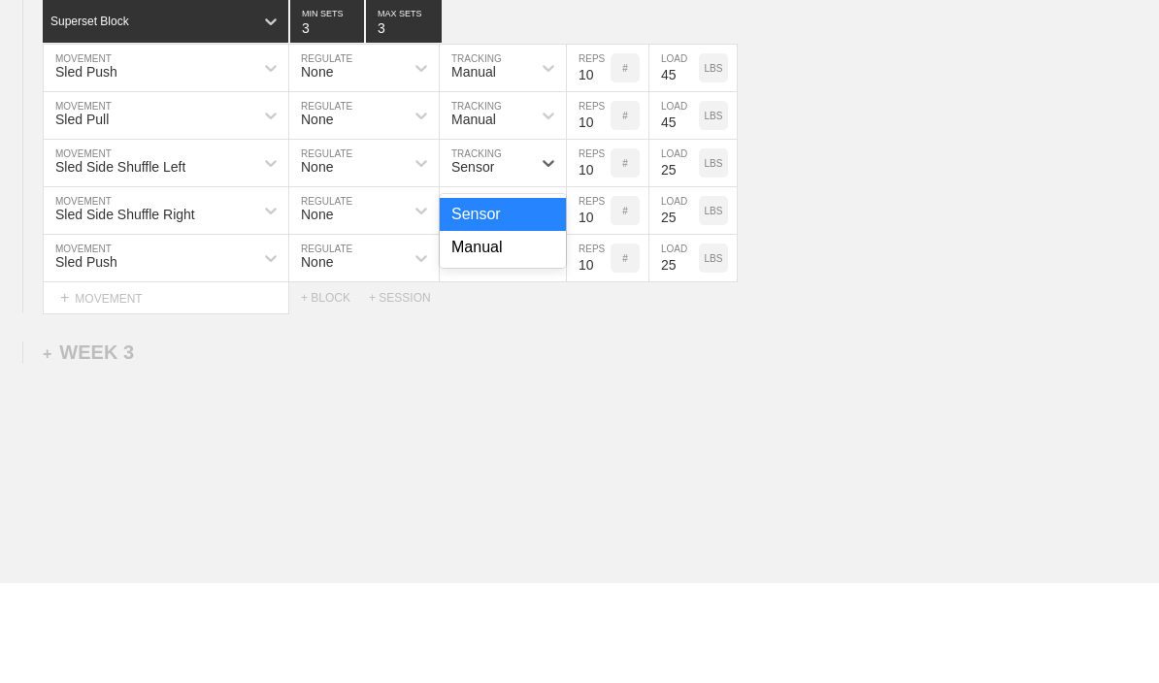
click at [528, 331] on div "Manual" at bounding box center [503, 347] width 126 height 33
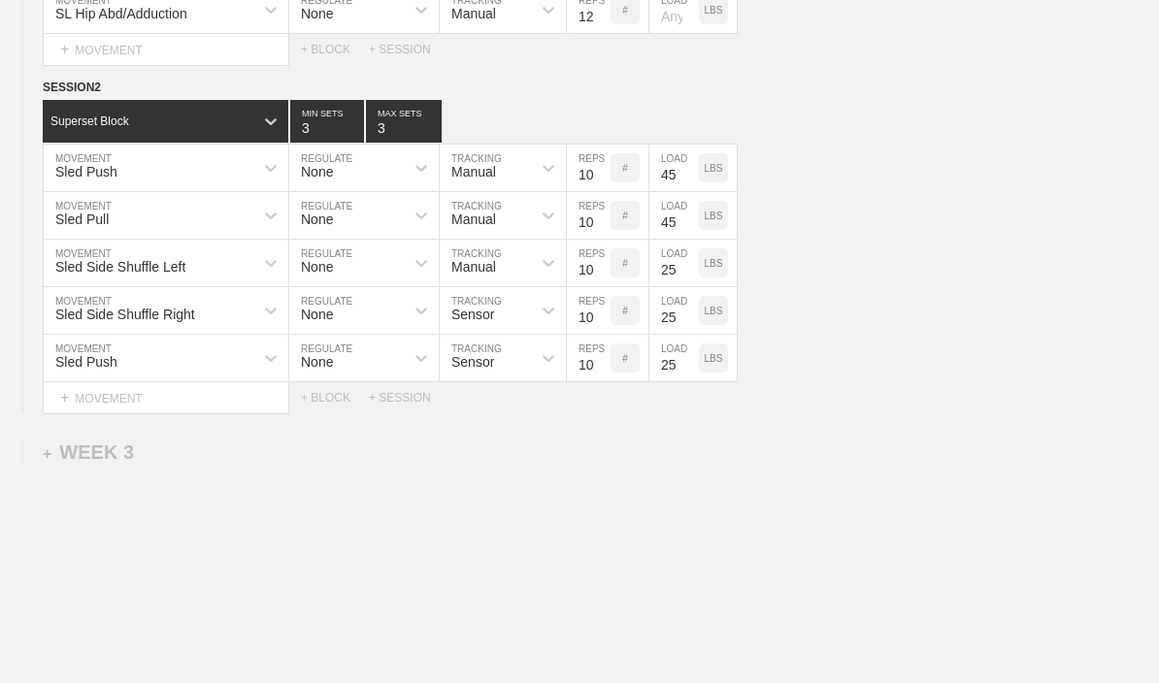
click at [528, 317] on div "Sensor" at bounding box center [485, 310] width 91 height 33
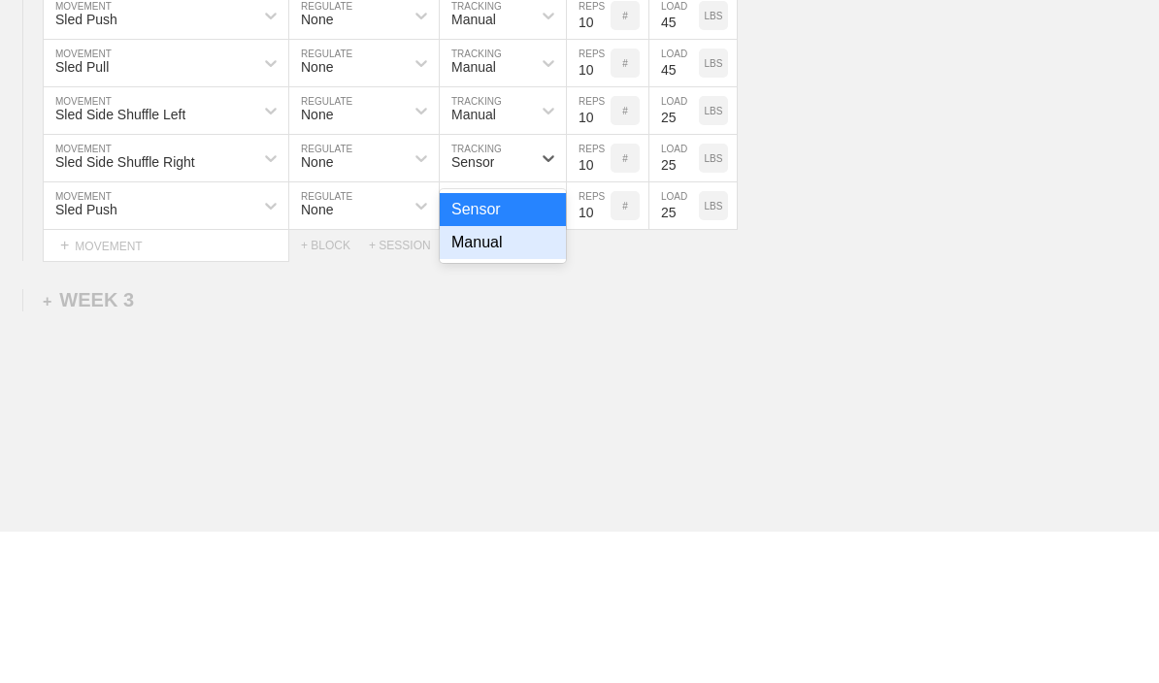
click at [523, 379] on div "Manual" at bounding box center [503, 395] width 126 height 33
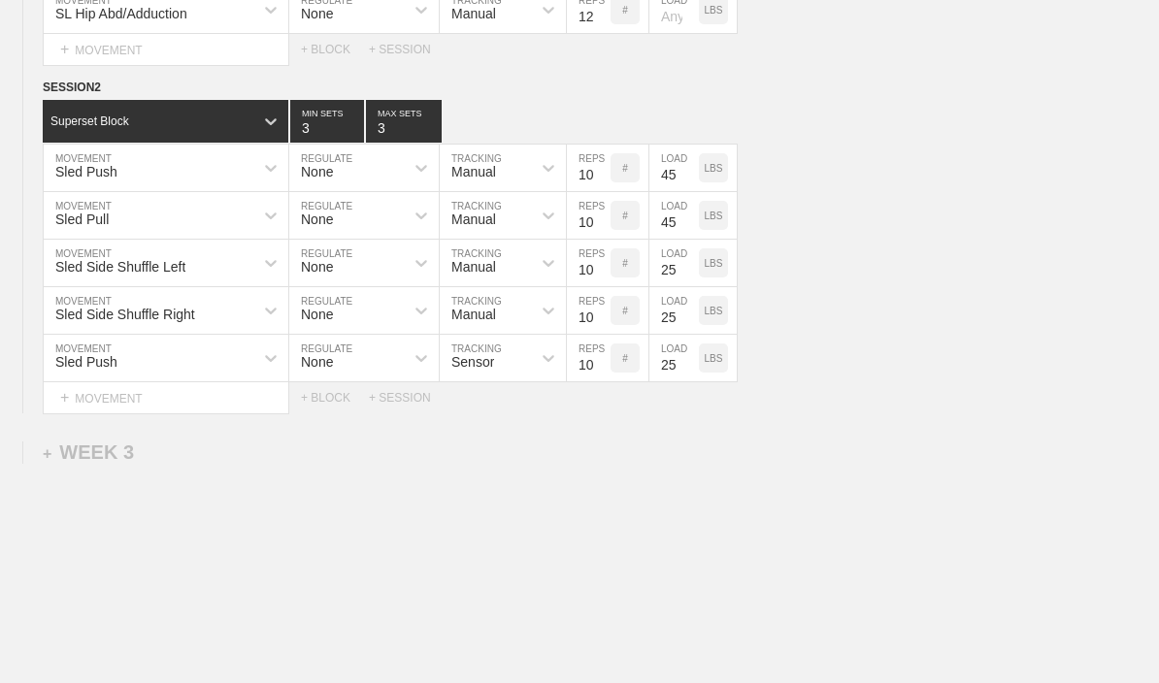
click at [523, 359] on div "Sensor" at bounding box center [485, 358] width 91 height 33
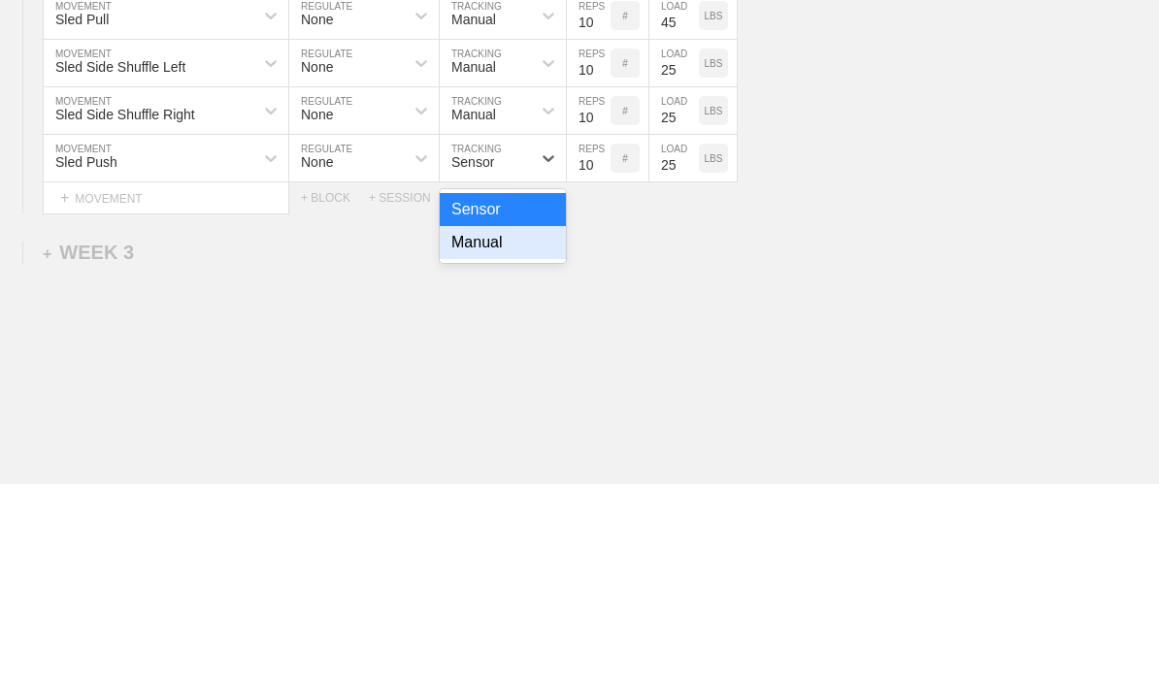
click at [538, 426] on div "Manual" at bounding box center [503, 442] width 126 height 33
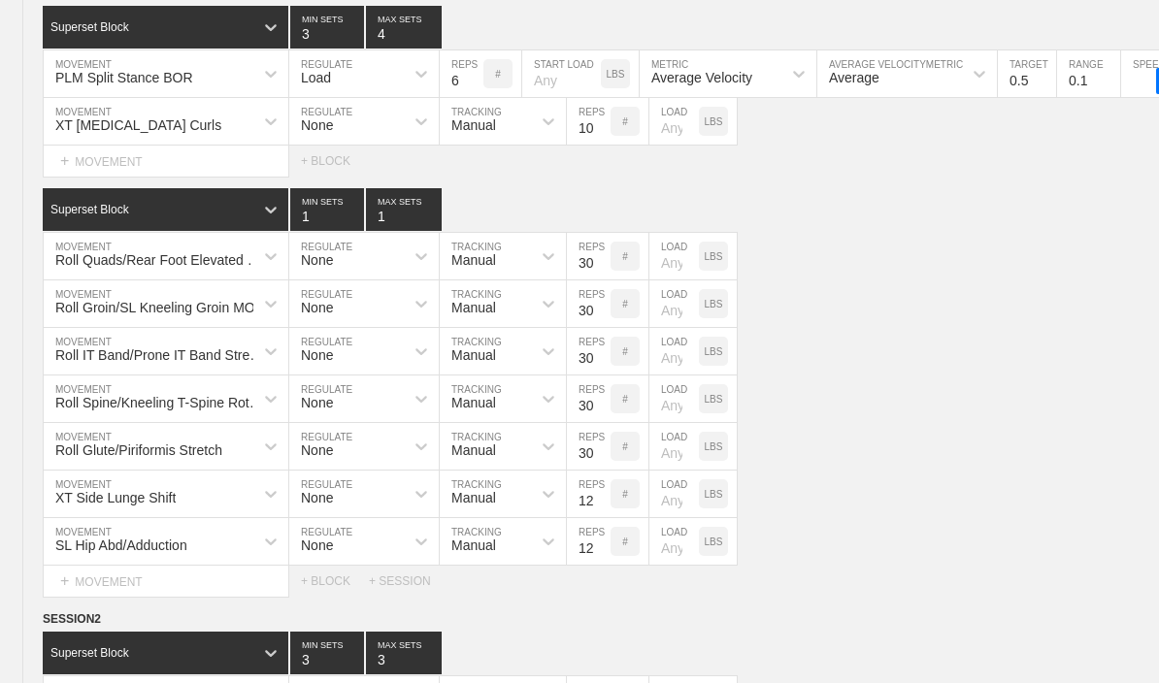
type textarea "x"
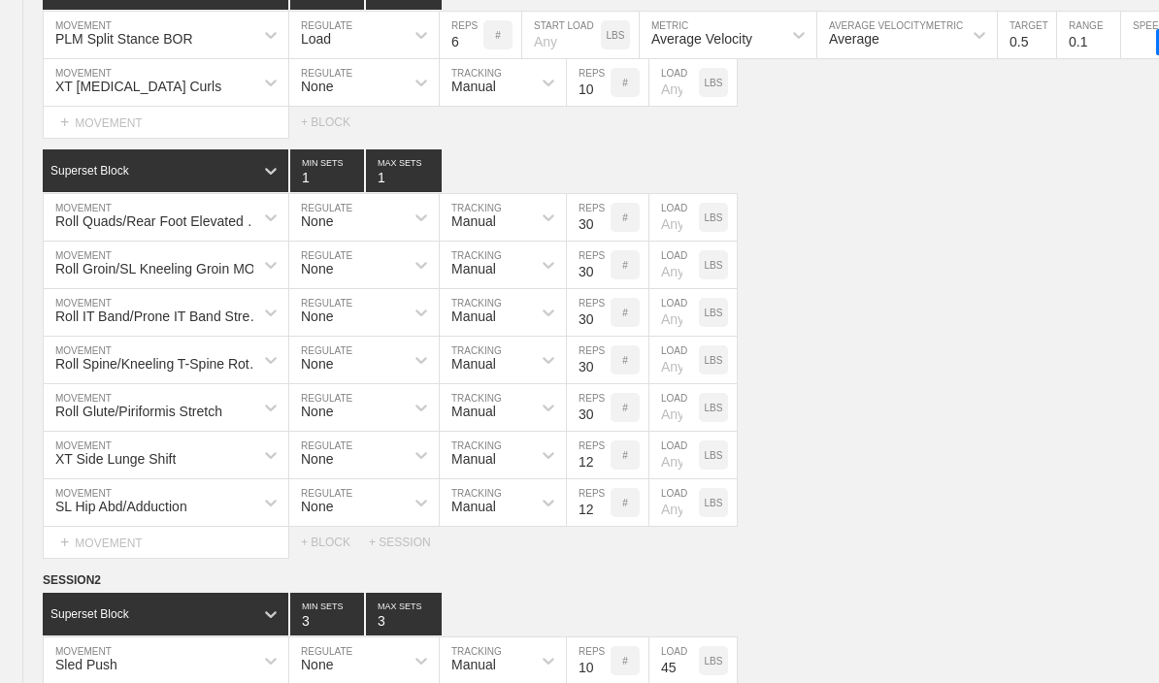
scroll to position [2739, 0]
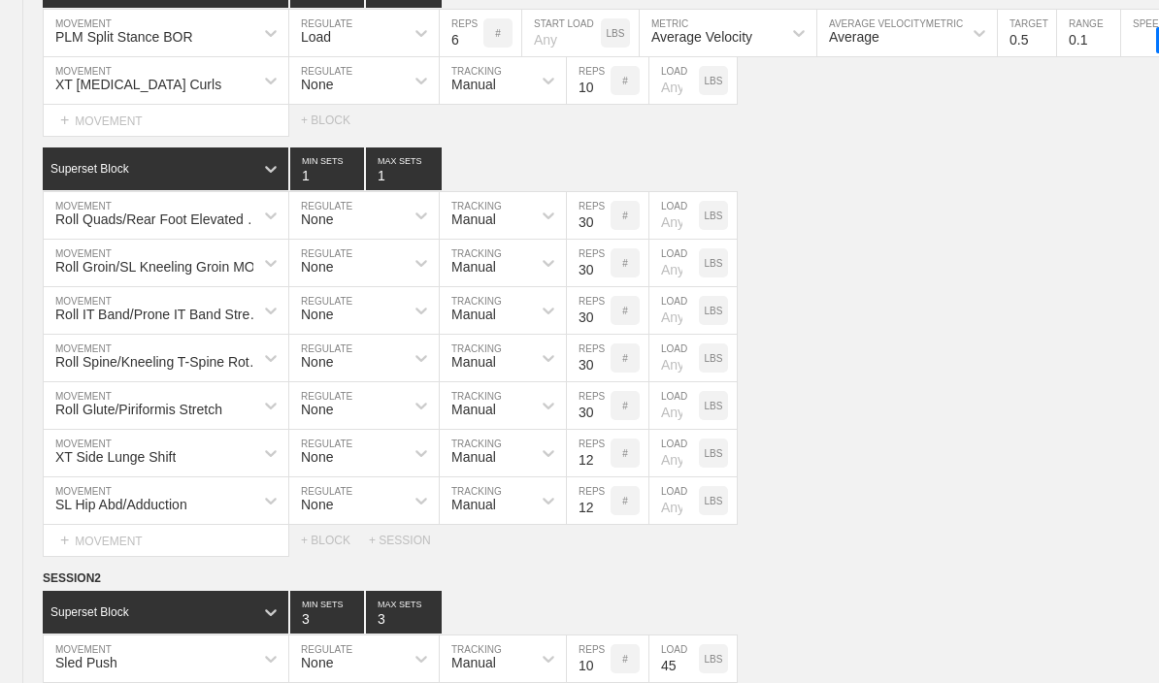
click at [0, 0] on circle at bounding box center [0, 0] width 0 height 0
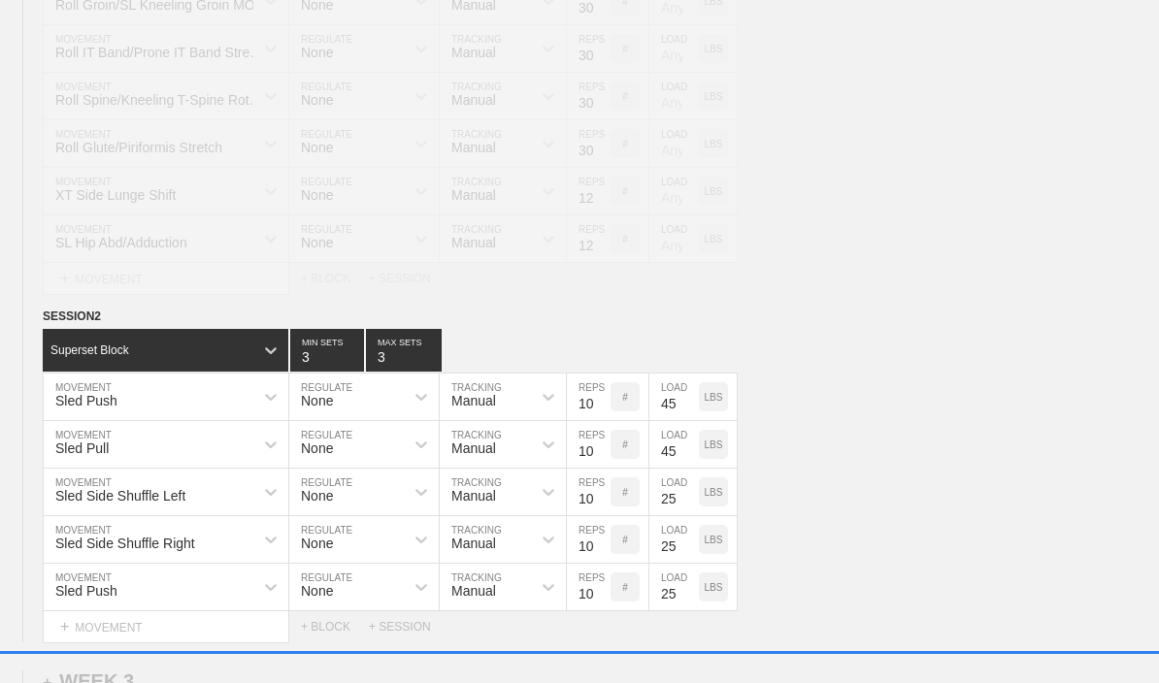
scroll to position [3428, 0]
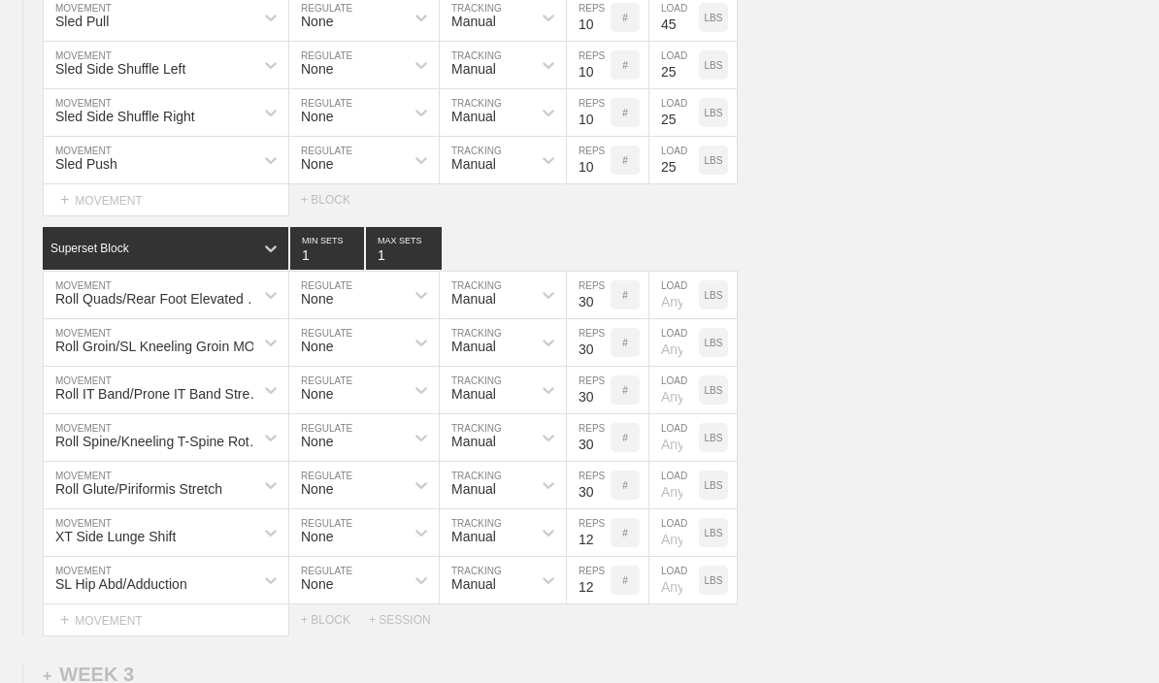
click at [99, 629] on div "+ MOVEMENT" at bounding box center [166, 621] width 247 height 32
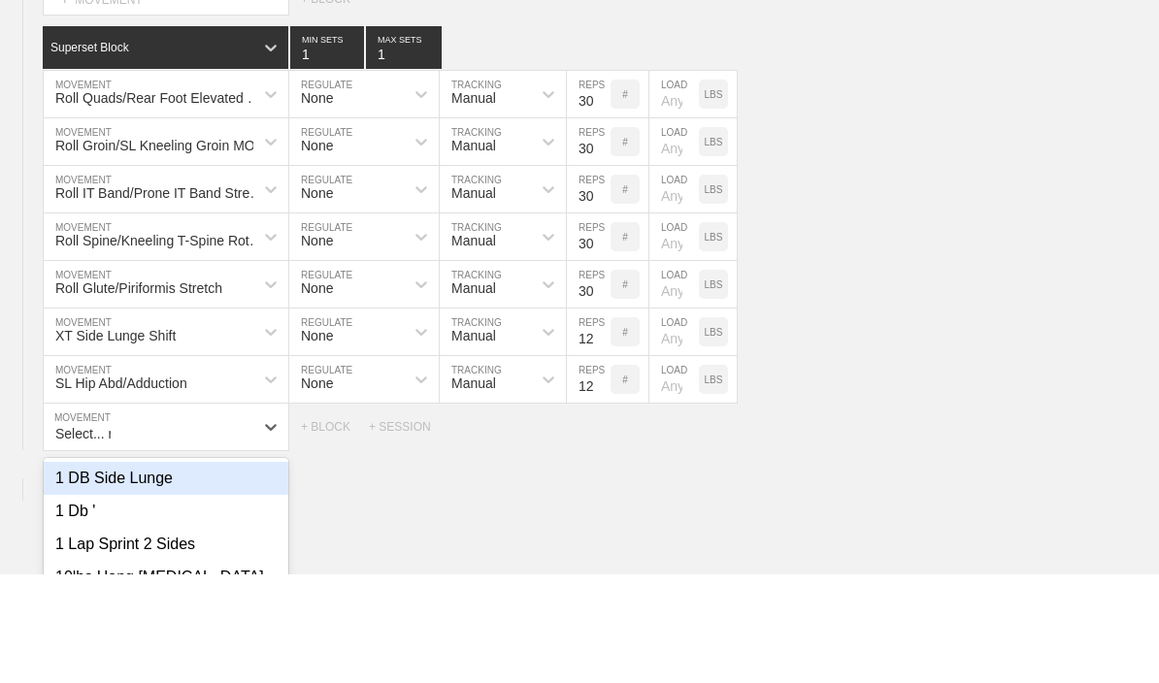
scroll to position [3567, 0]
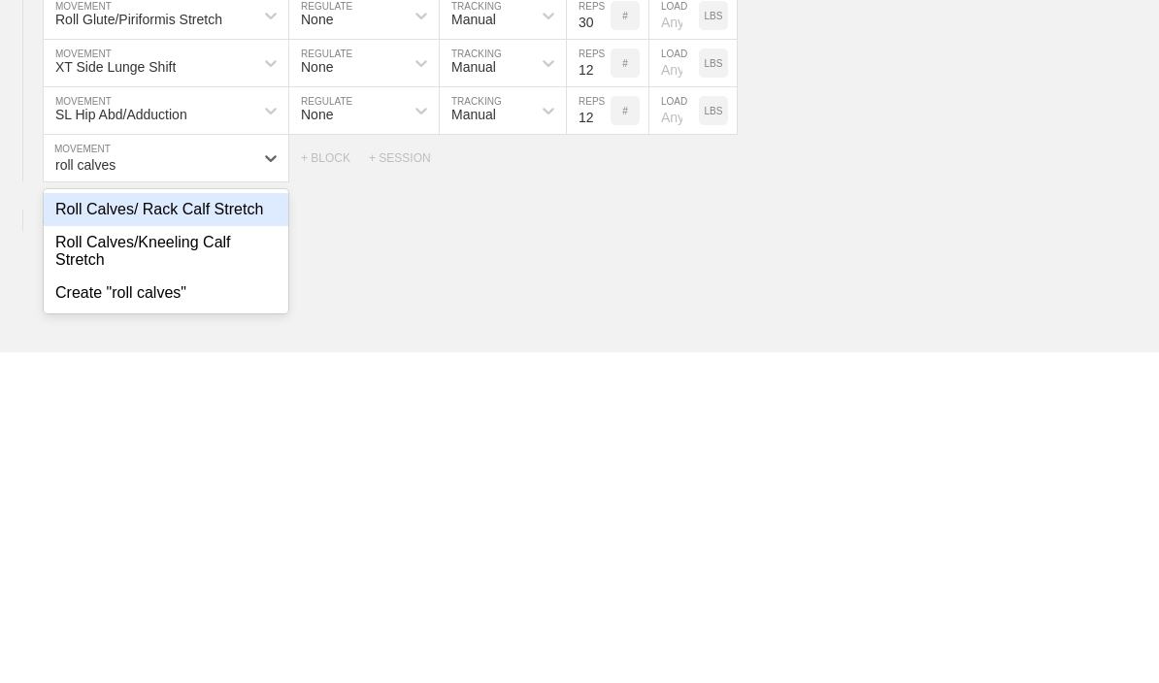
click at [91, 524] on div "Roll Calves/ Rack Calf Stretch" at bounding box center [166, 540] width 245 height 33
type input "roll calves"
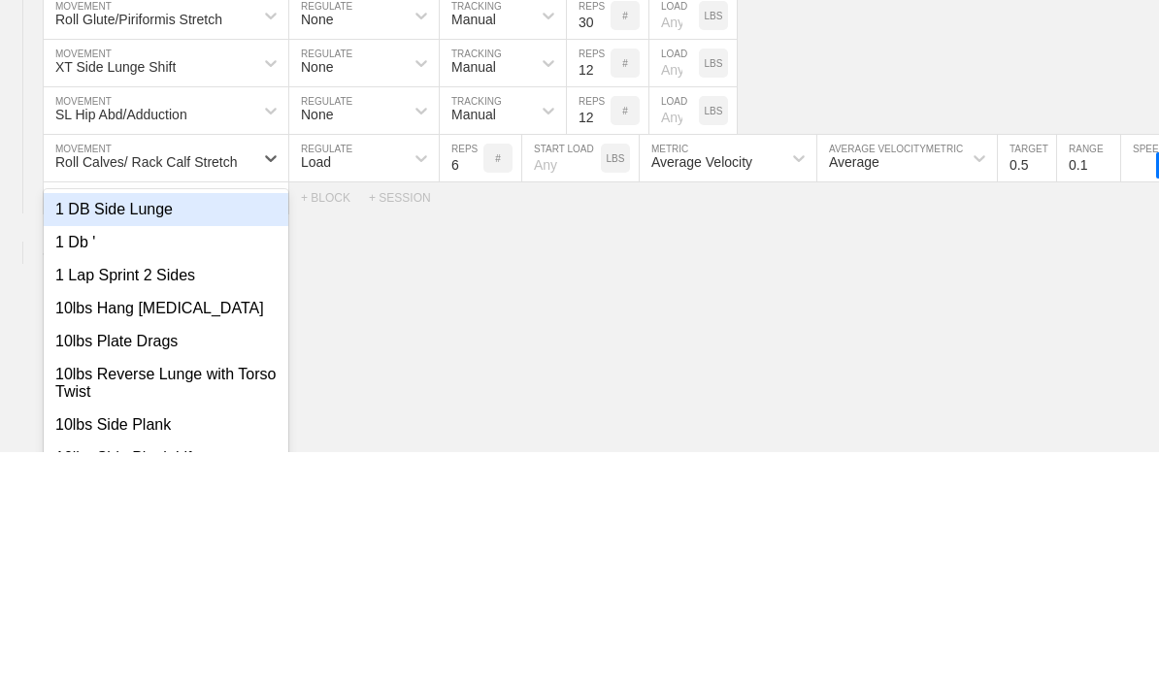
scroll to position [3698, 0]
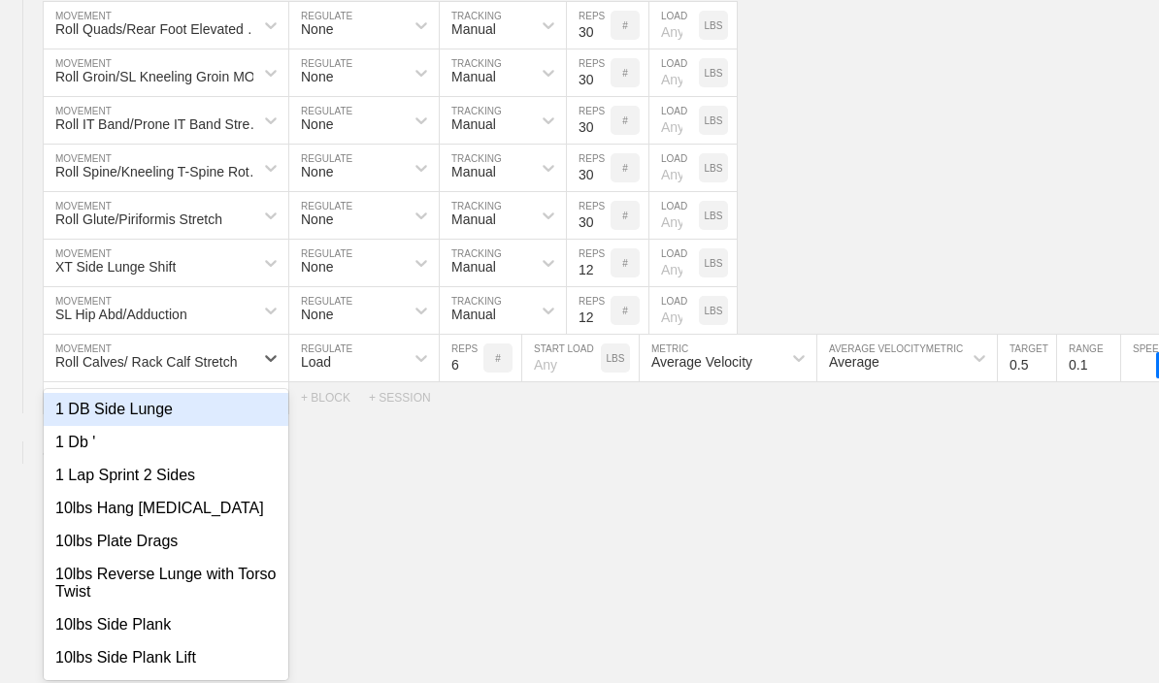
click at [0, 0] on circle at bounding box center [0, 0] width 0 height 0
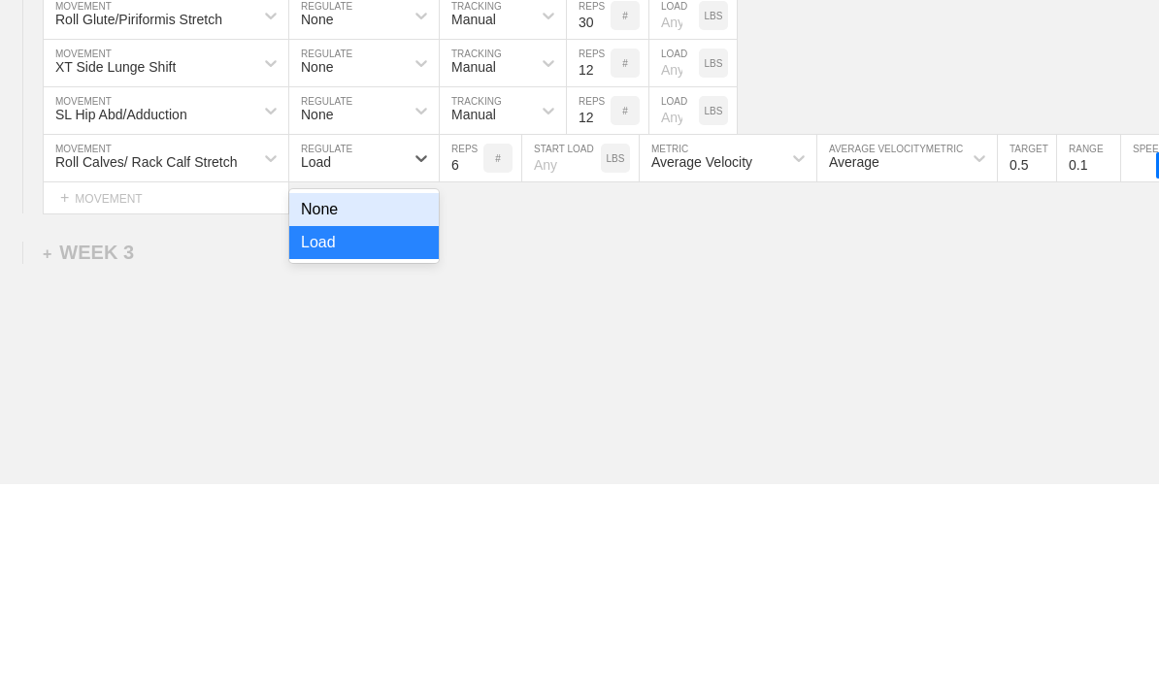
click at [330, 393] on div "None" at bounding box center [364, 409] width 150 height 33
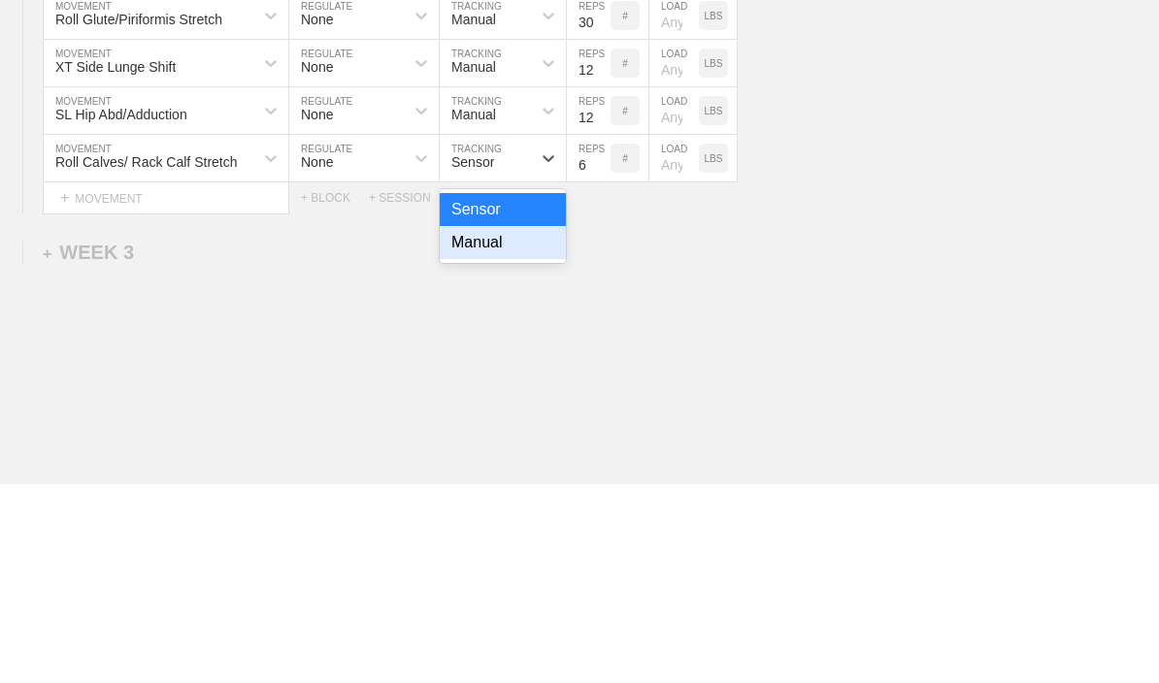
click at [473, 426] on div "Manual" at bounding box center [503, 442] width 126 height 33
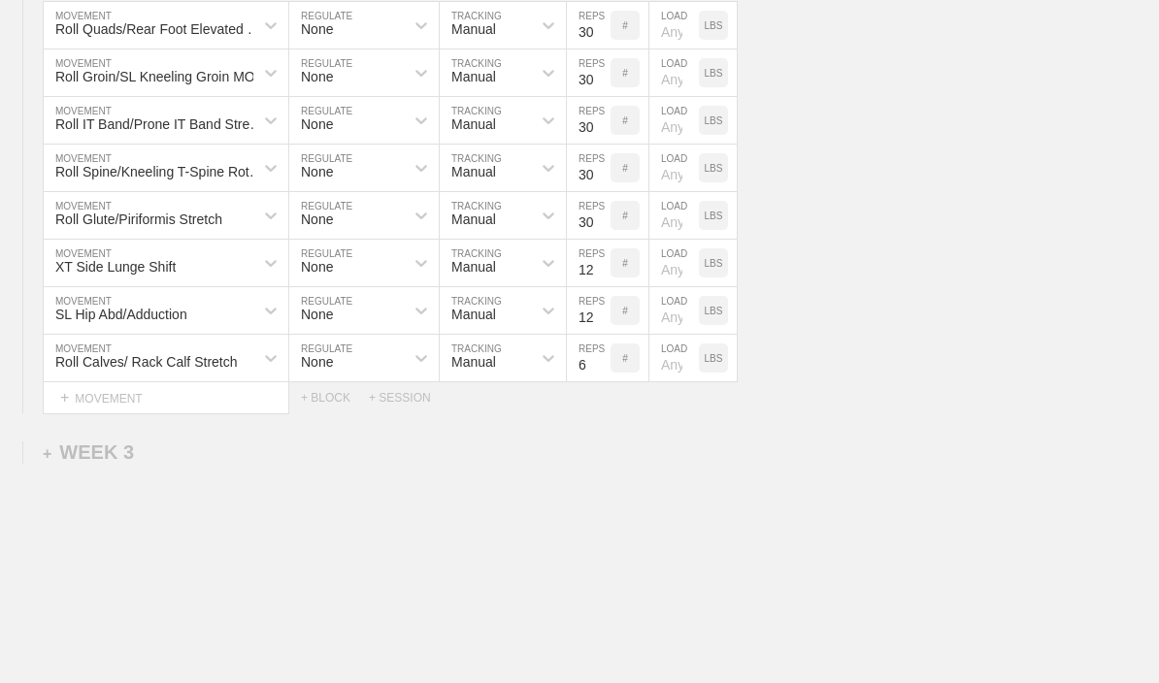
click at [583, 370] on input "6" at bounding box center [589, 358] width 44 height 47
click at [578, 380] on input "10" at bounding box center [589, 358] width 44 height 47
click at [577, 374] on input "3010" at bounding box center [589, 358] width 44 height 47
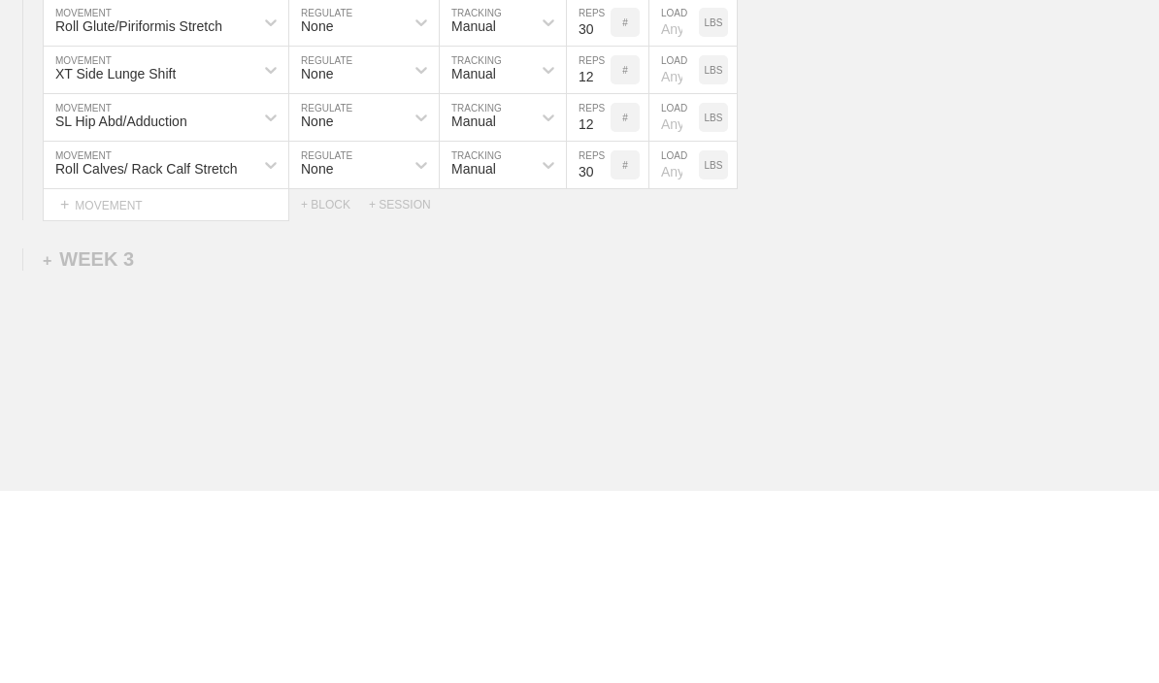
click at [587, 335] on input "3010" at bounding box center [589, 358] width 44 height 47
type input "30"
click at [848, 383] on div "Select... MOVEMENT + MOVEMENT + BLOCK + SESSION" at bounding box center [579, 398] width 1159 height 31
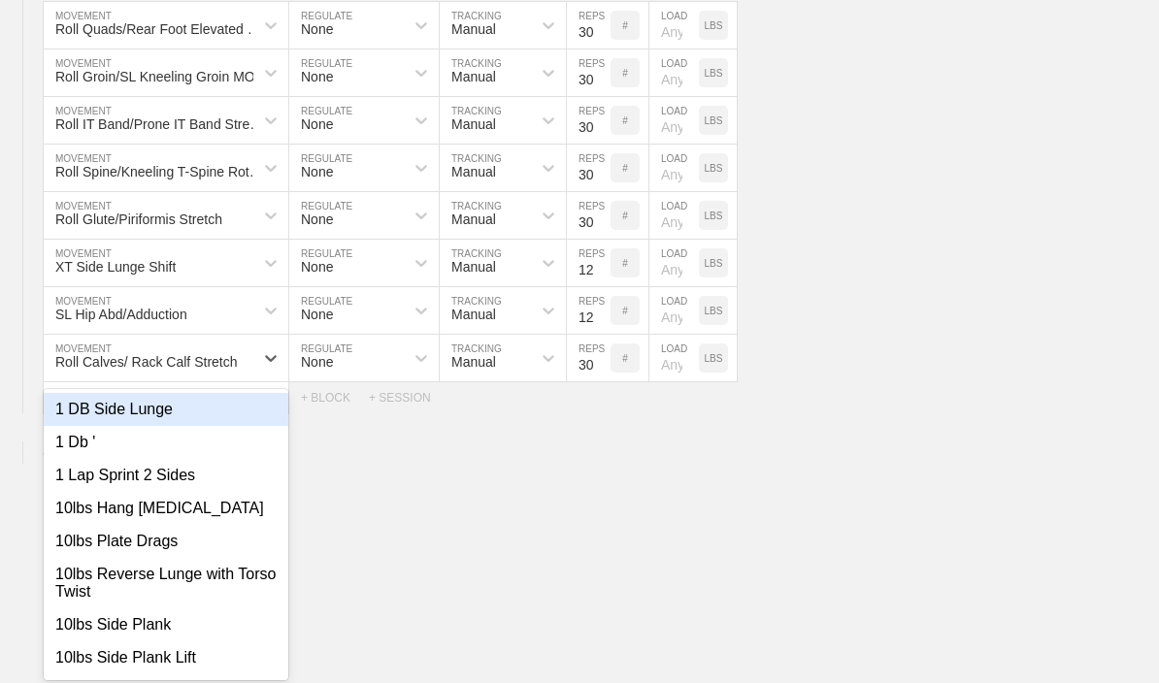
click at [0, 0] on circle at bounding box center [0, 0] width 0 height 0
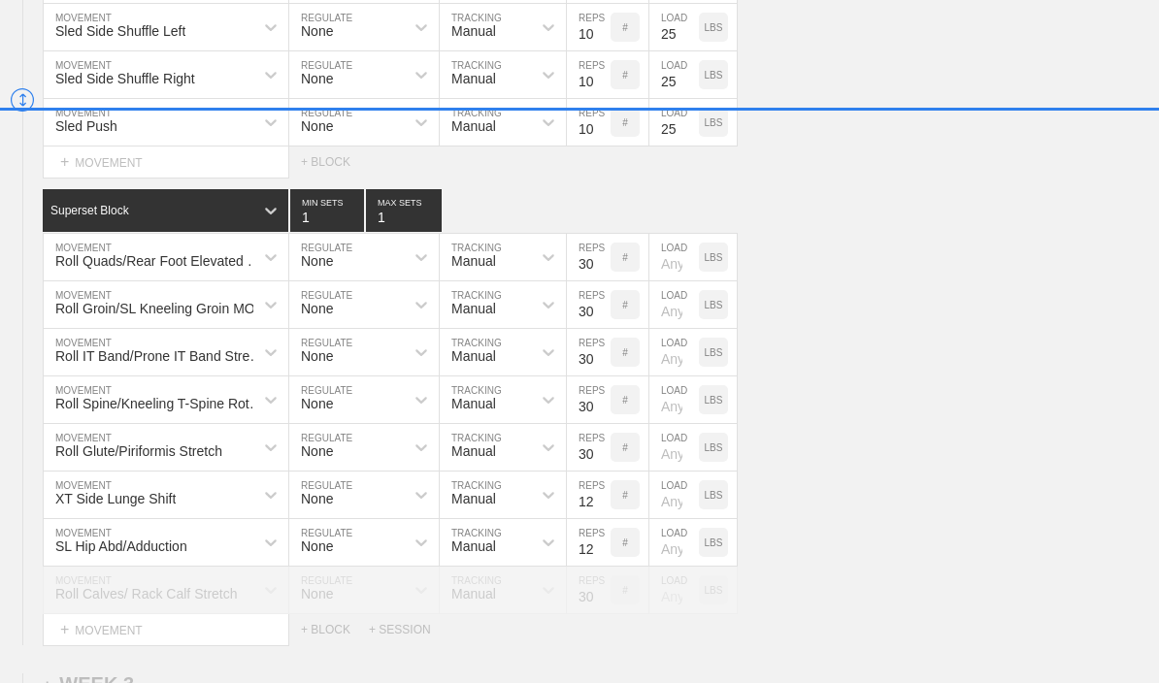
scroll to position [3460, 0]
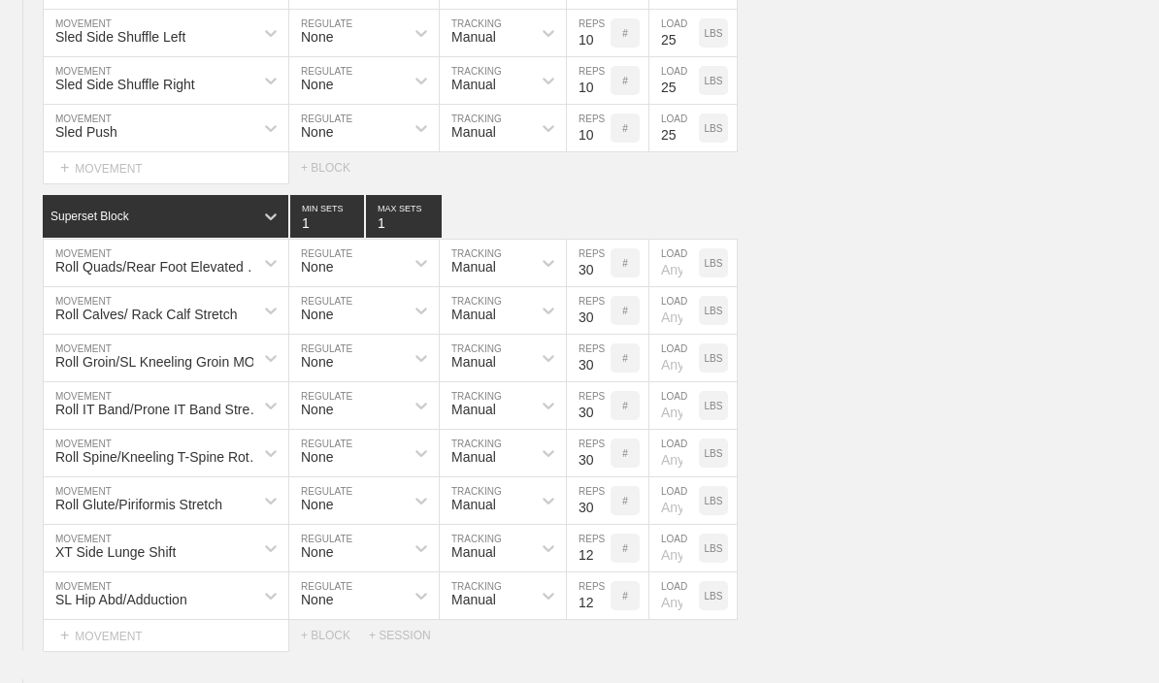
click at [848, 317] on div "Roll Calves/ Rack Calf Stretch MOVEMENT None REGULATE Manual TRACKING 30 REPS #…" at bounding box center [579, 311] width 1159 height 48
click at [0, 0] on circle at bounding box center [0, 0] width 0 height 0
type textarea "x"
